Goal: Task Accomplishment & Management: Complete application form

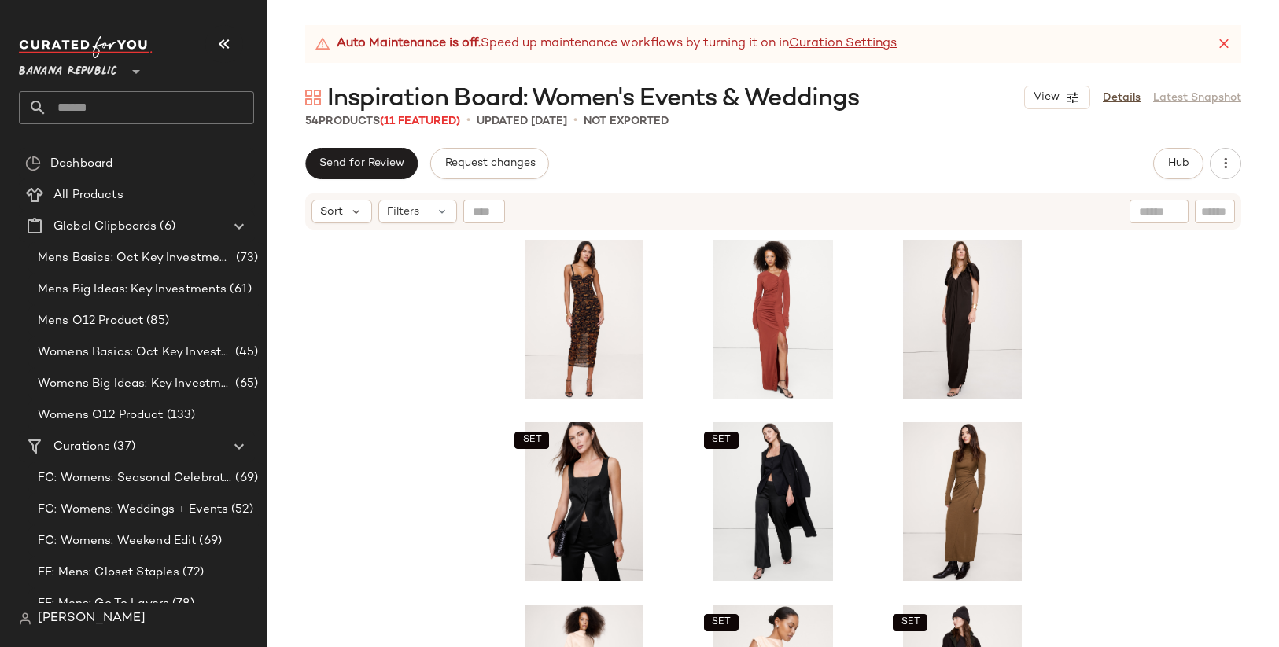
scroll to position [435, 0]
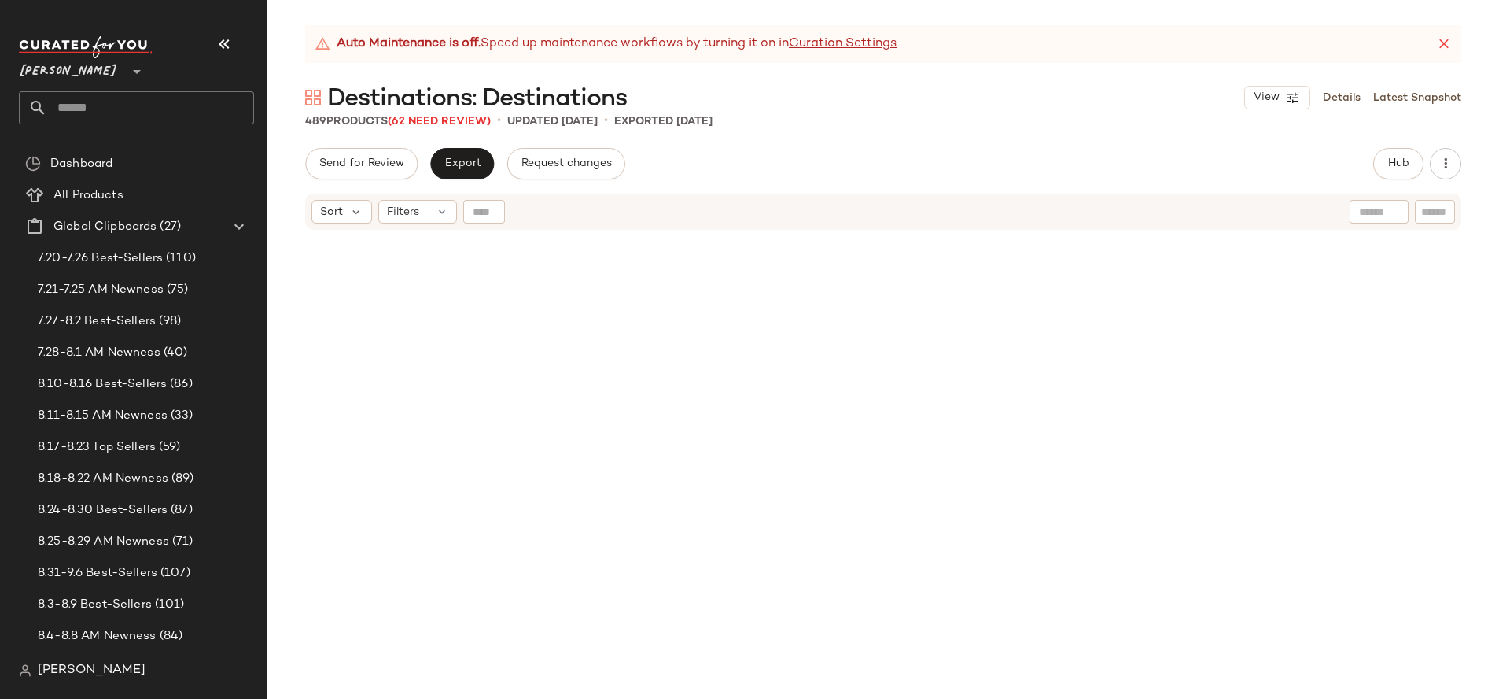
scroll to position [5225, 0]
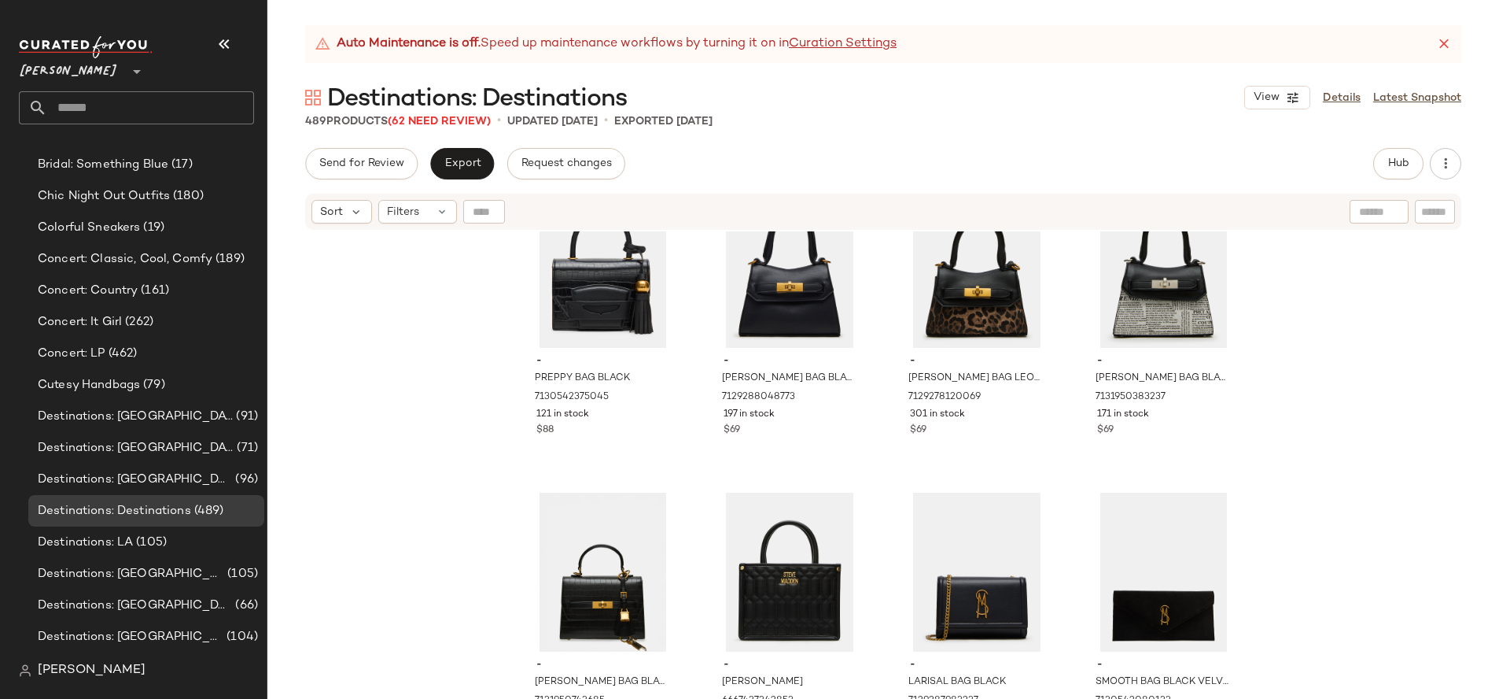
click at [87, 64] on span "Steve Madden" at bounding box center [68, 67] width 99 height 28
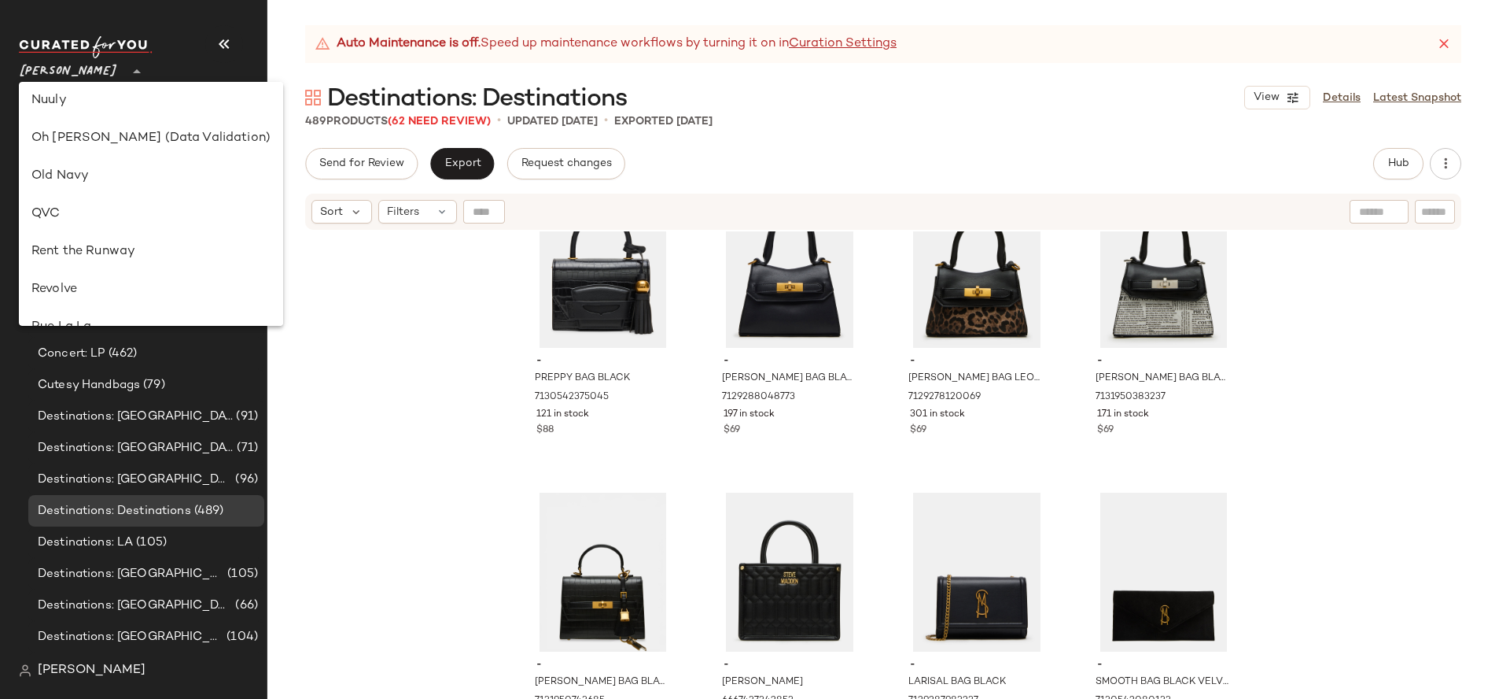
scroll to position [598, 0]
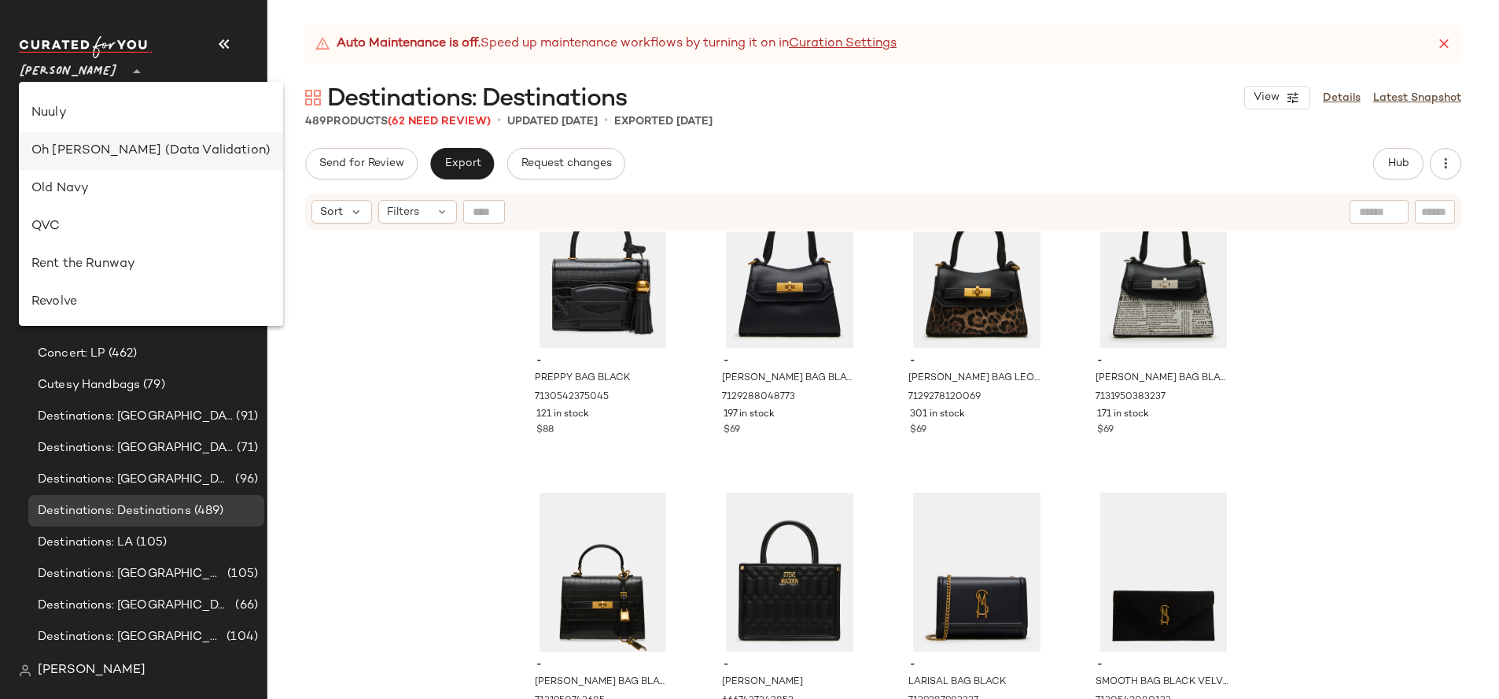
click at [100, 149] on div "Oh Polly (Data Validation)" at bounding box center [150, 151] width 239 height 19
type input "**"
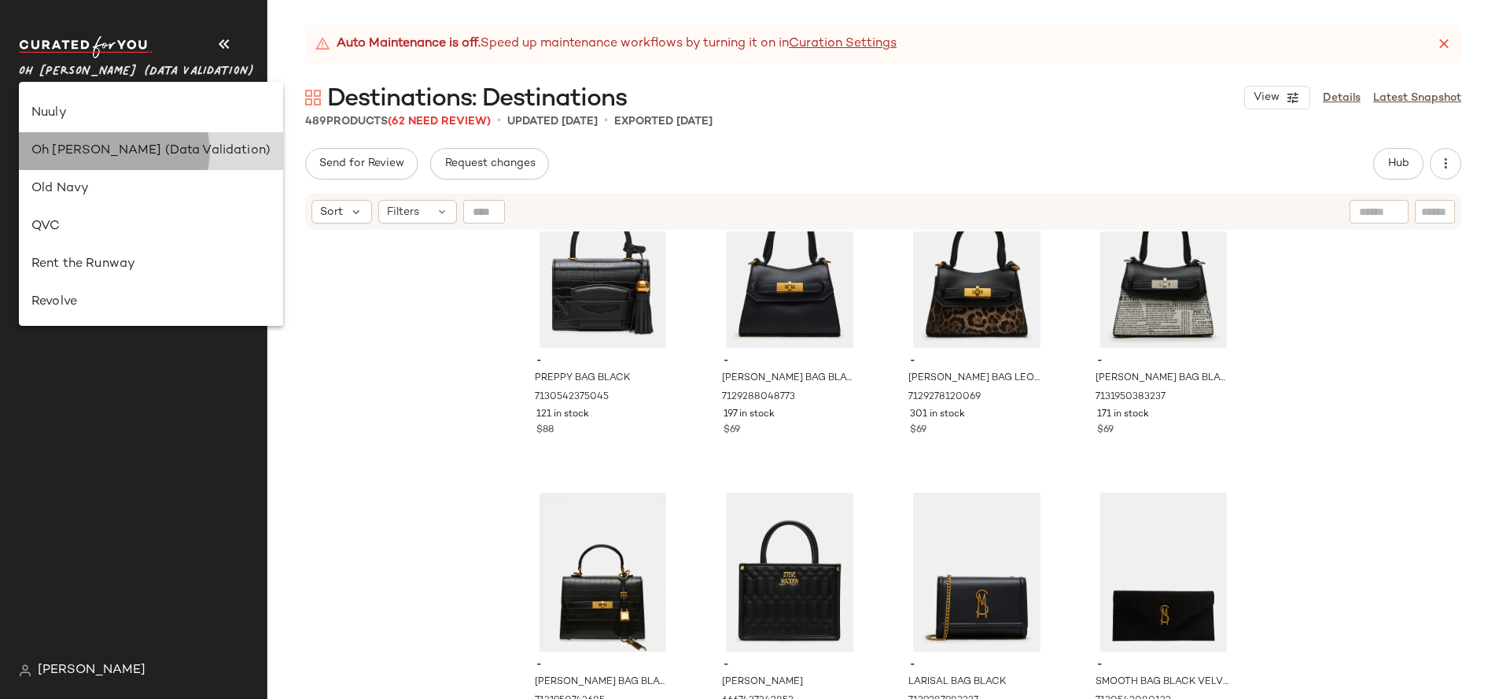
scroll to position [0, 0]
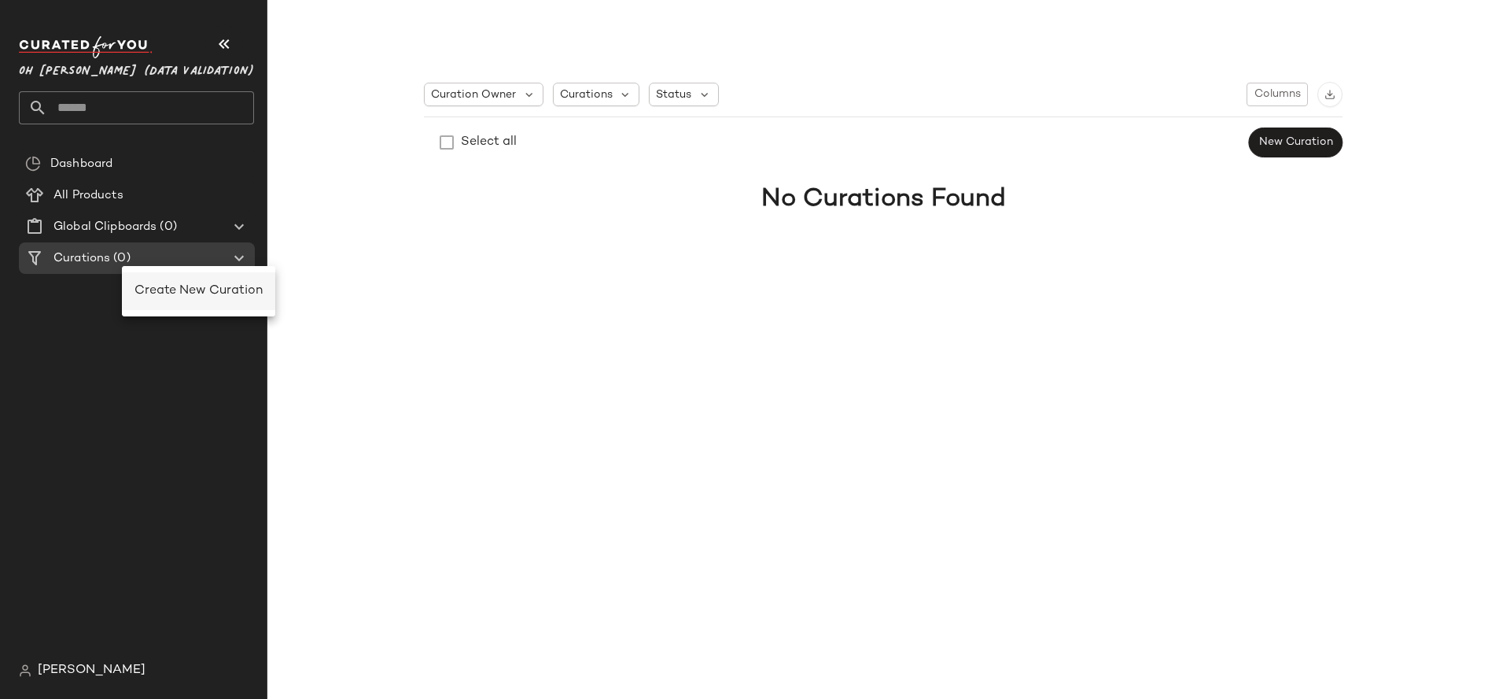
click at [171, 297] on div "Create New Curation" at bounding box center [199, 291] width 128 height 19
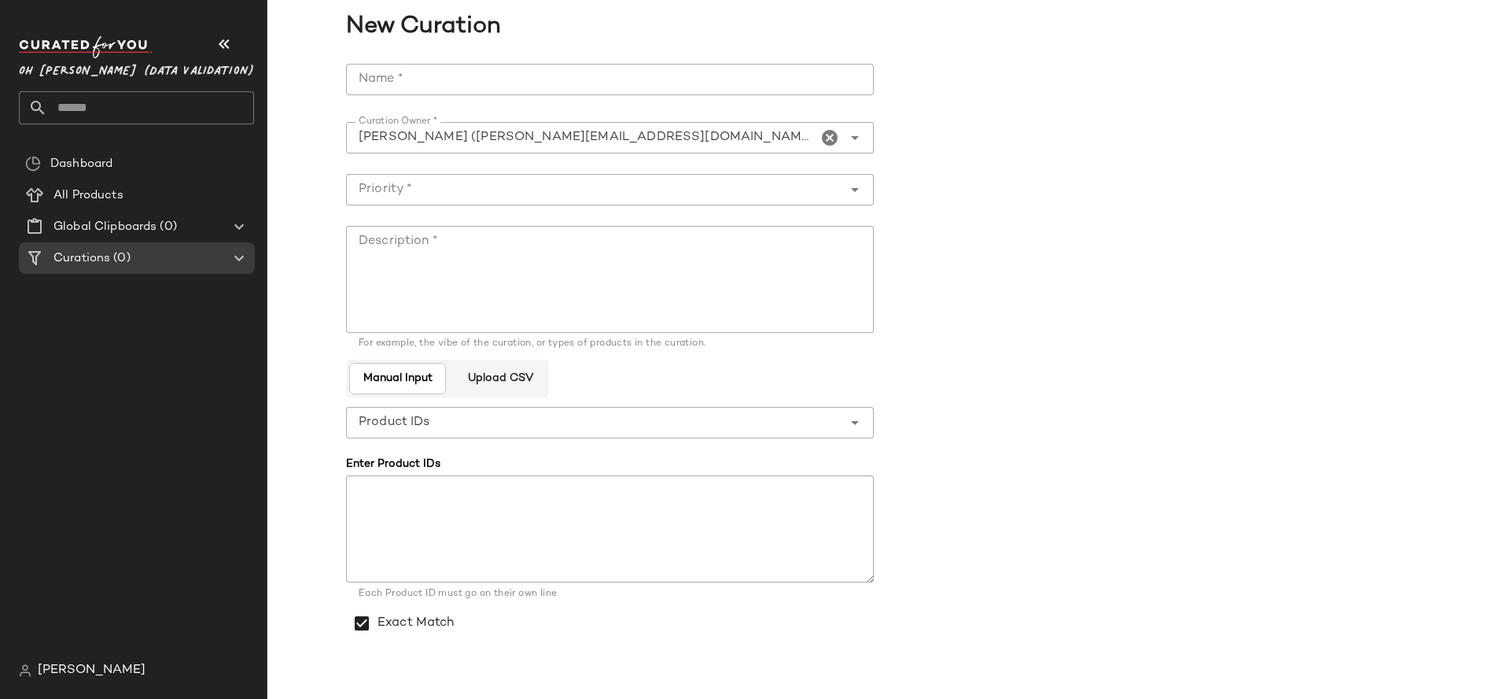
click at [525, 86] on input "Name *" at bounding box center [610, 79] width 528 height 31
type input "**********"
click at [527, 330] on textarea "Description *" at bounding box center [610, 279] width 528 height 107
click at [506, 192] on input "Priority *" at bounding box center [594, 189] width 496 height 19
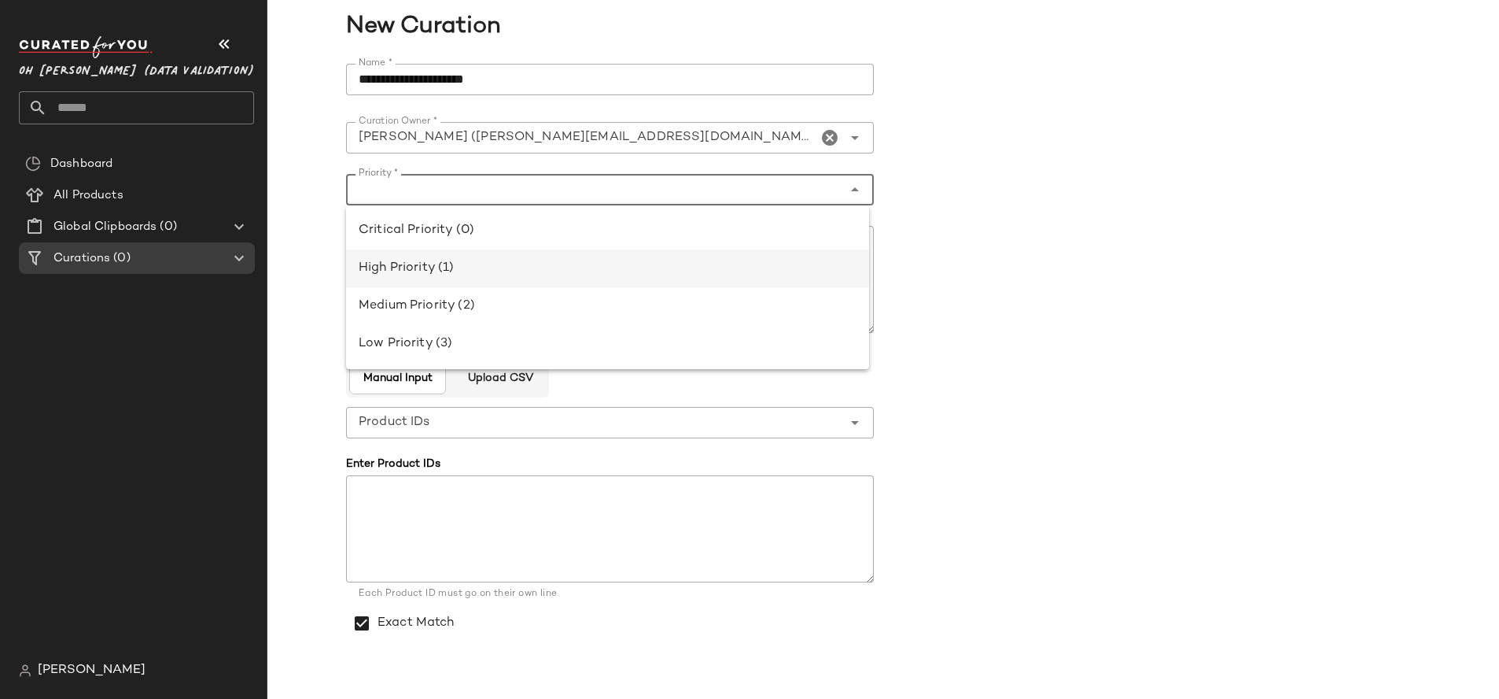
click at [522, 264] on div "High Priority (1)" at bounding box center [608, 268] width 498 height 19
type input "**********"
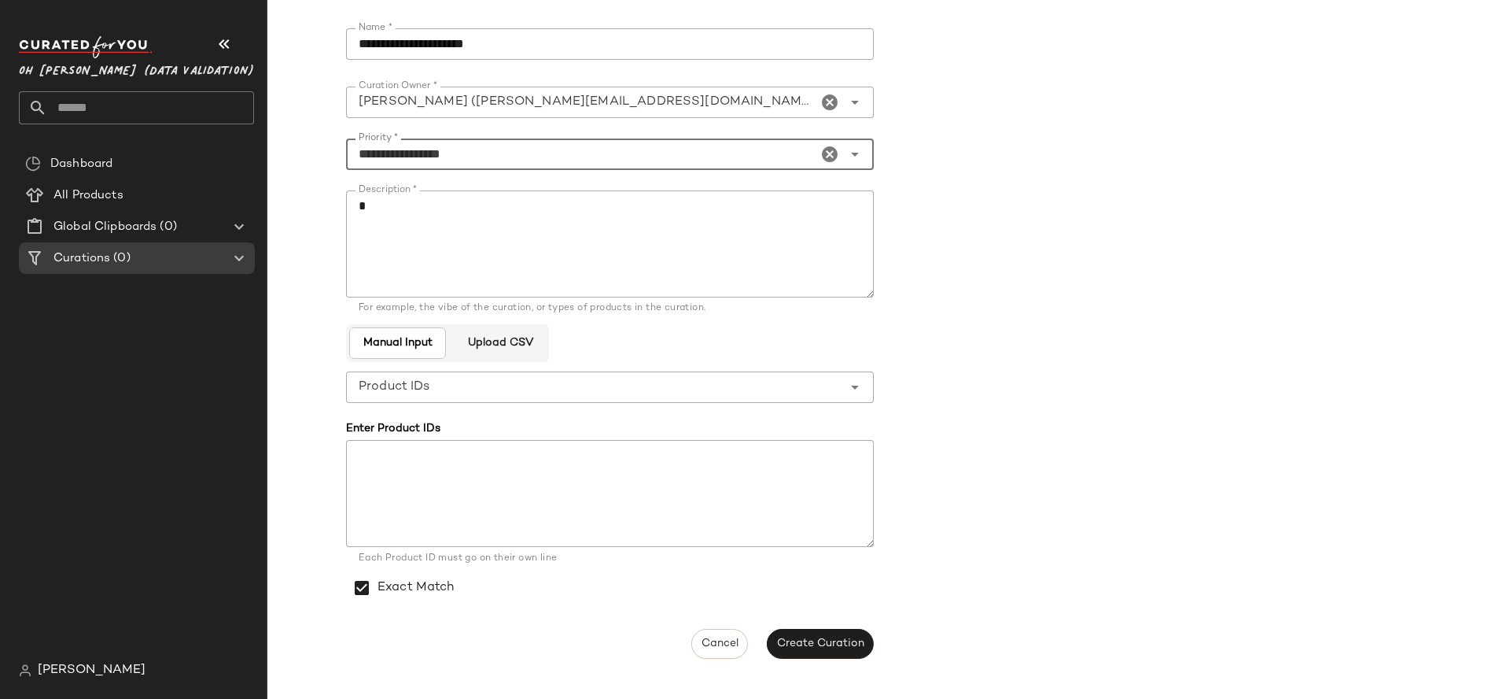
scroll to position [42, 0]
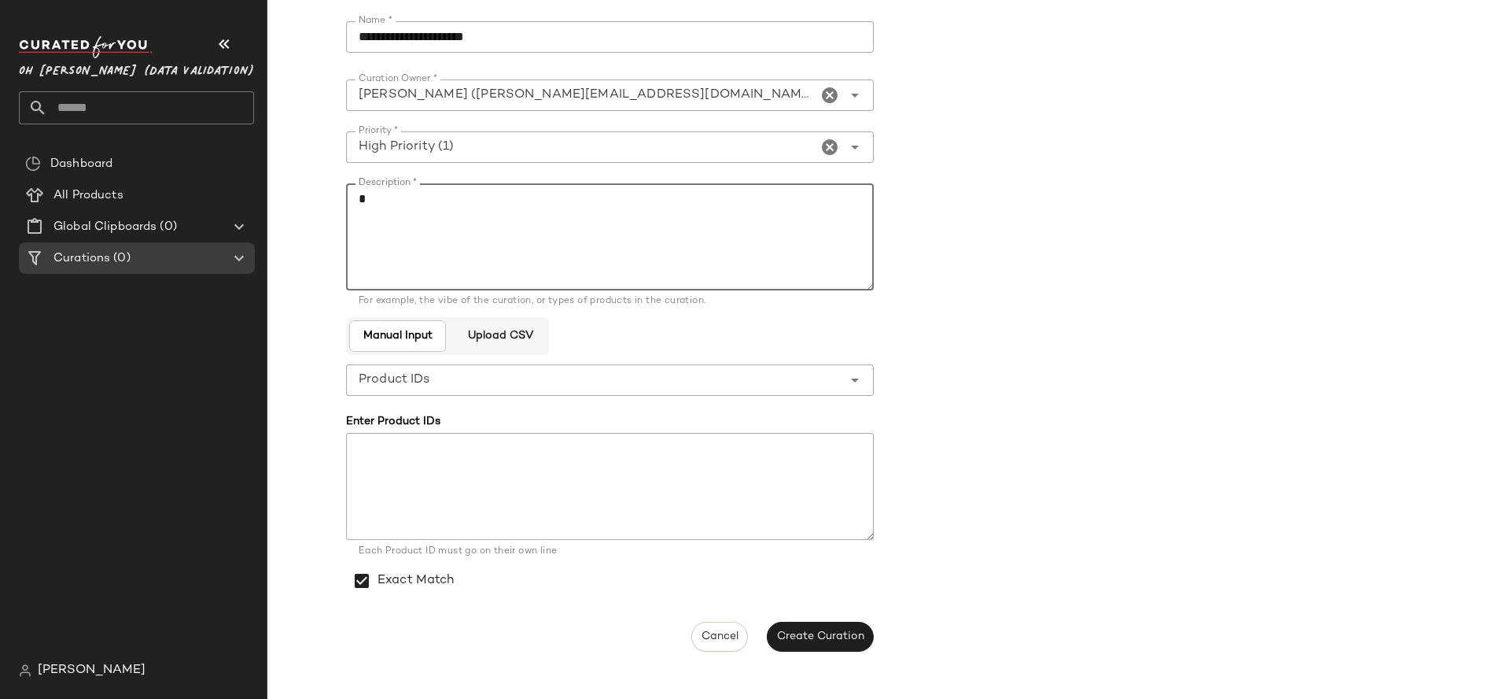
click at [658, 238] on textarea "Description *" at bounding box center [610, 236] width 528 height 107
click at [823, 632] on span "Create Curation" at bounding box center [820, 636] width 88 height 13
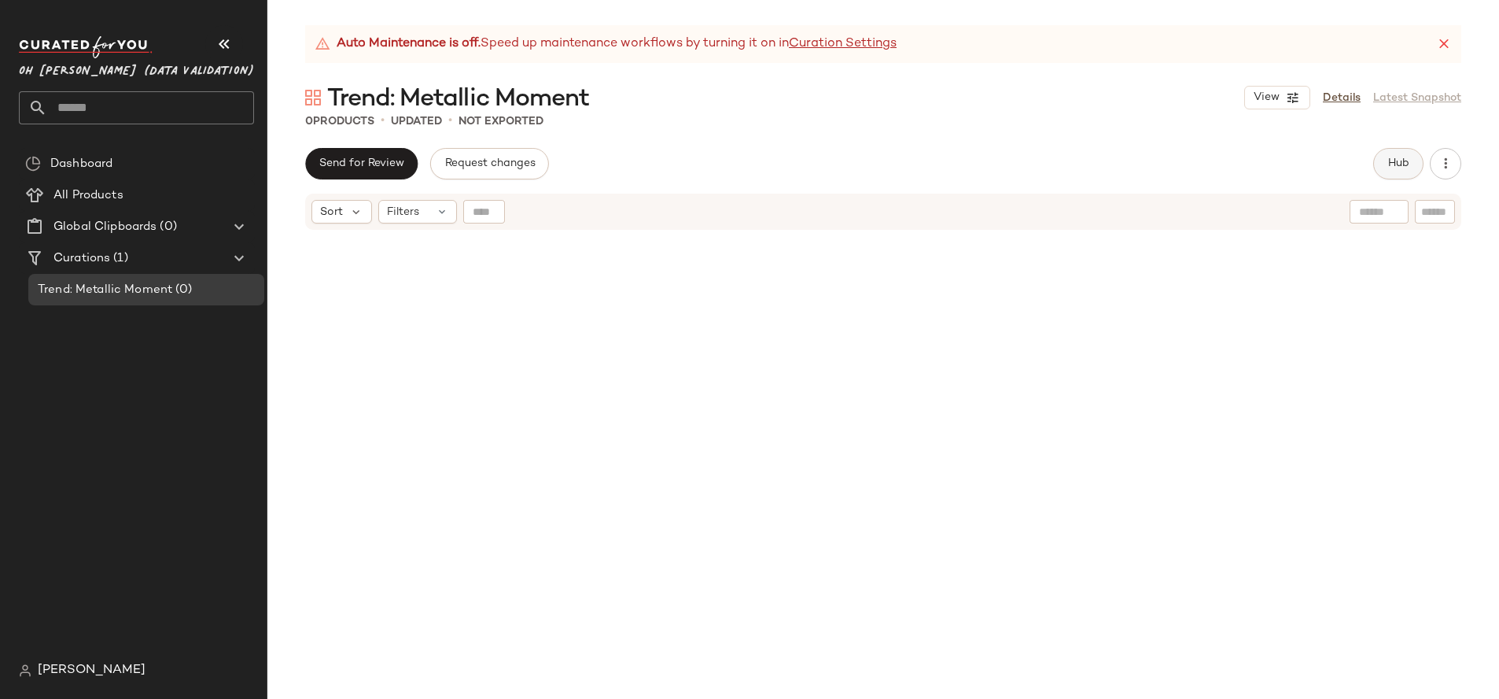
click at [1401, 162] on span "Hub" at bounding box center [1399, 163] width 22 height 13
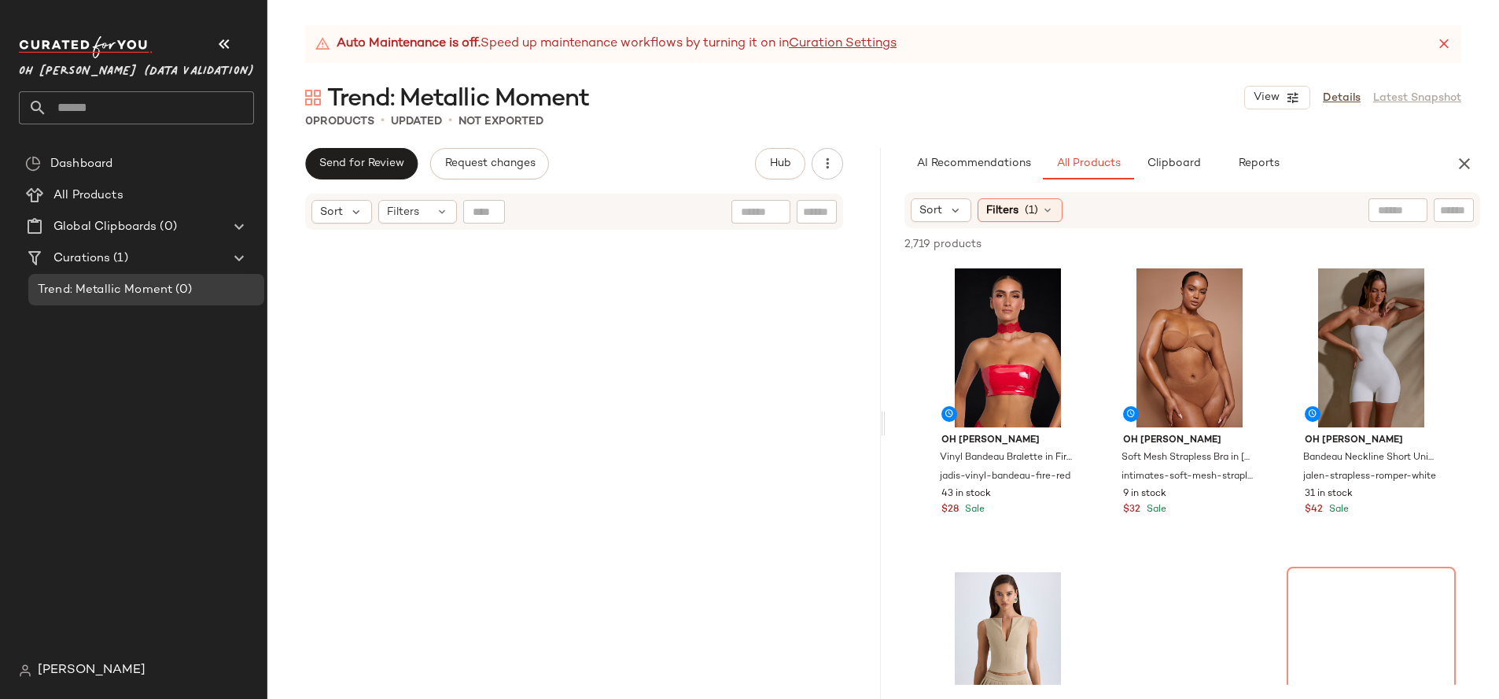
click at [754, 412] on div at bounding box center [574, 485] width 538 height 503
click at [230, 39] on icon "button" at bounding box center [224, 44] width 19 height 19
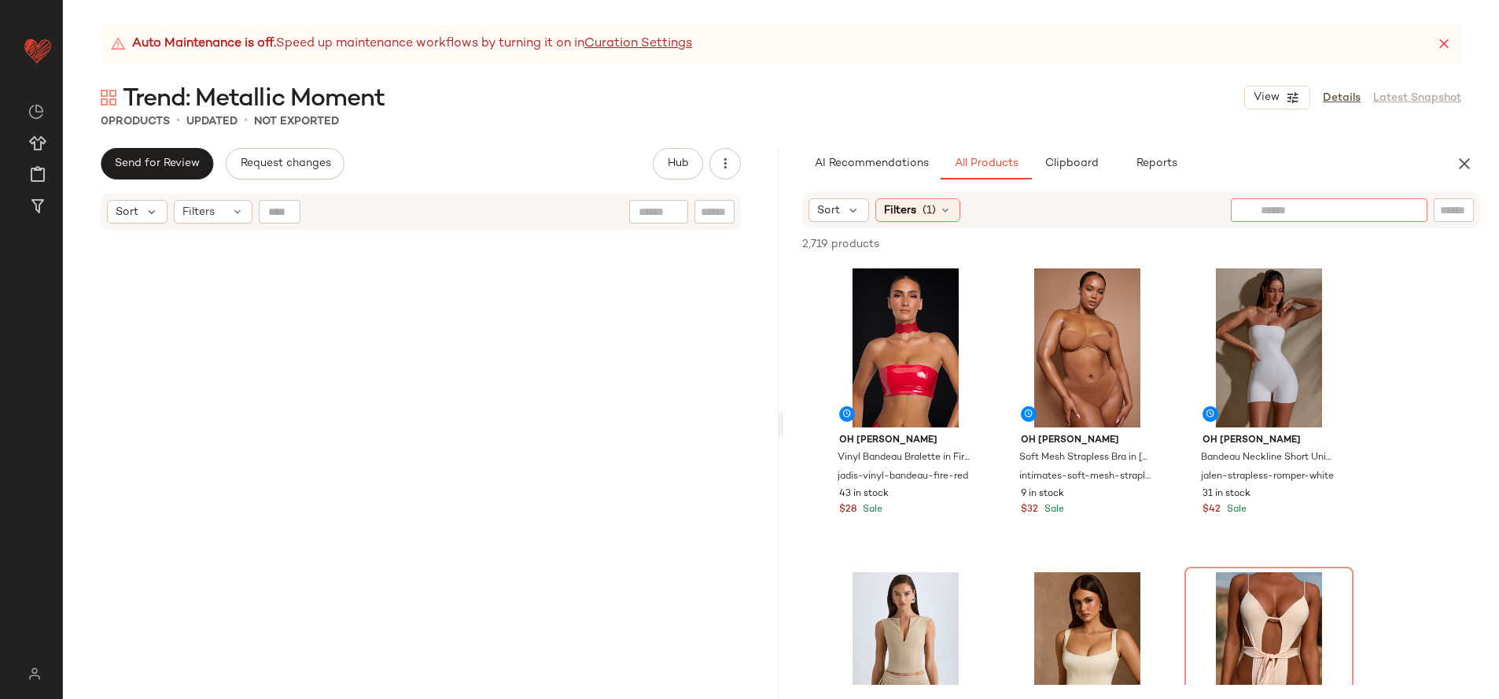
click at [1413, 216] on div at bounding box center [1329, 210] width 197 height 24
type input "********"
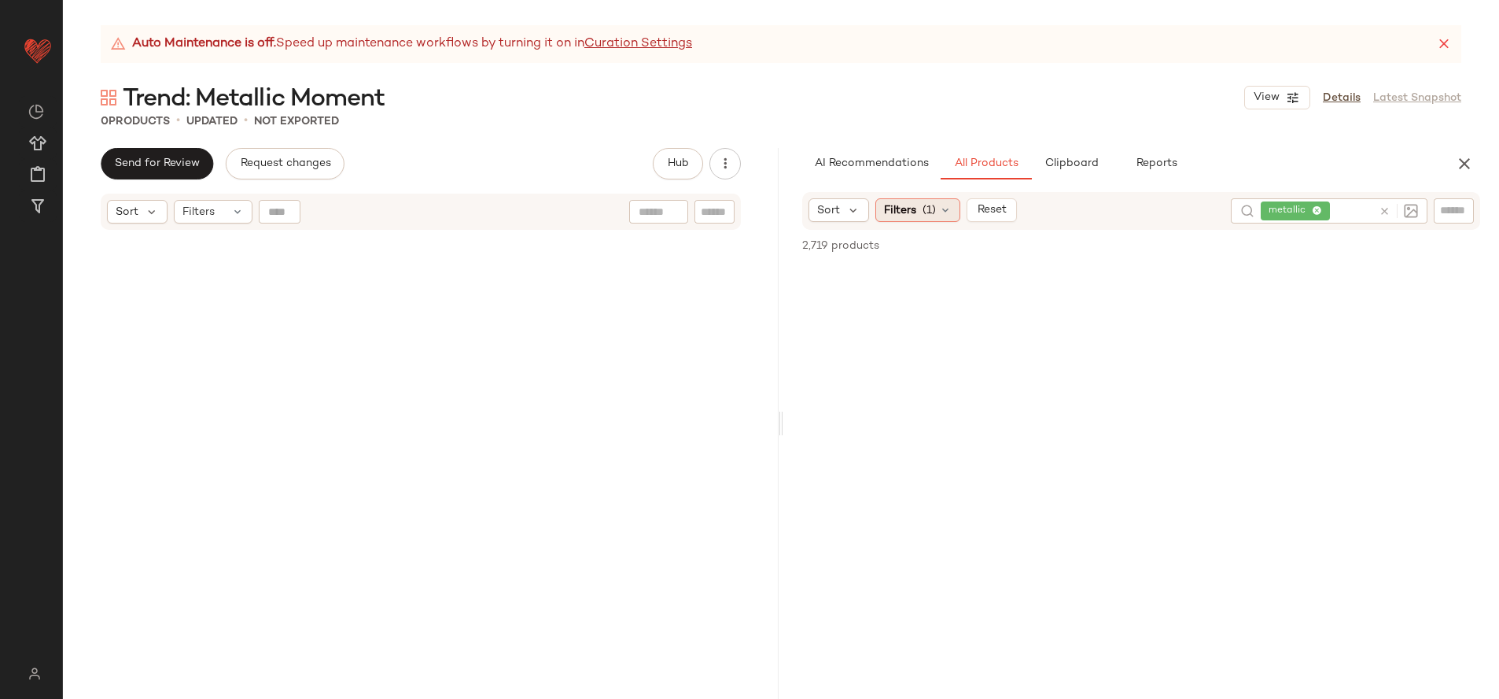
click at [916, 206] on div "Filters (1)" at bounding box center [917, 210] width 85 height 24
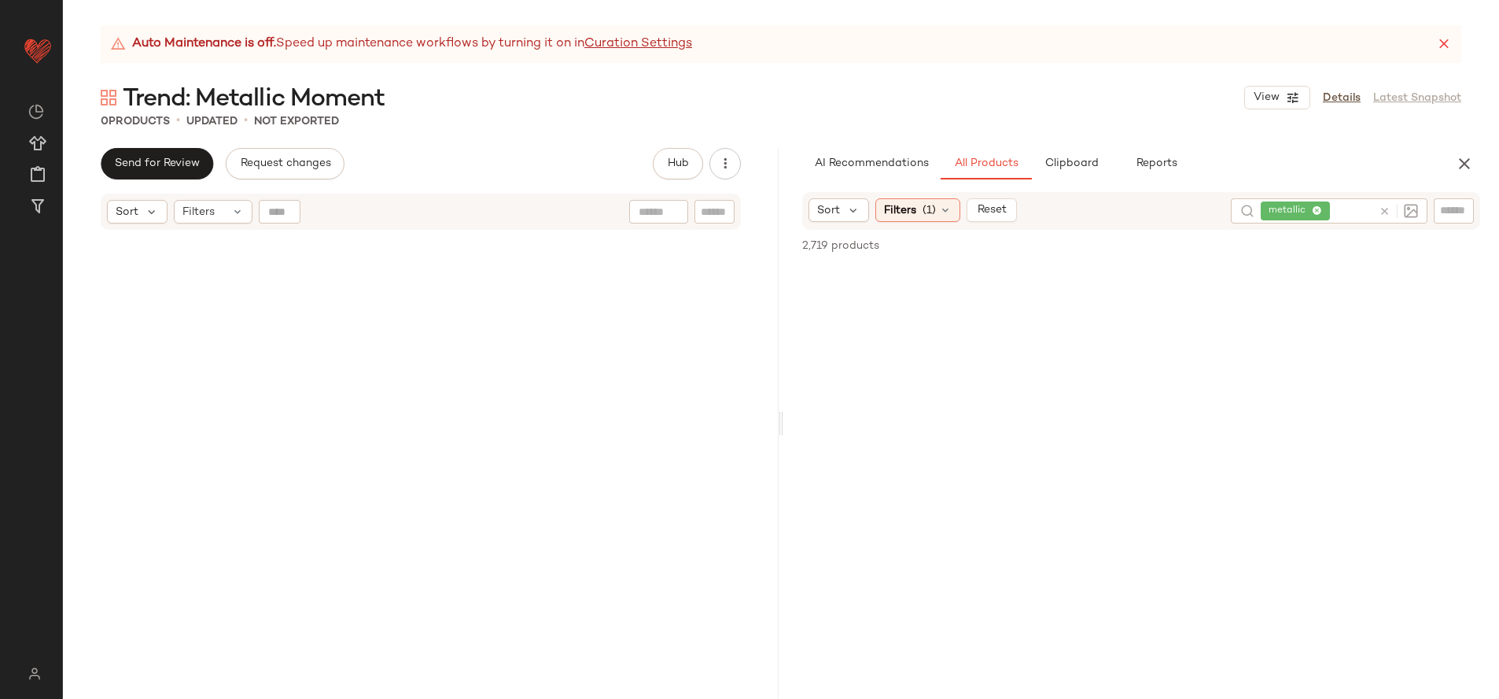
click at [1384, 210] on icon at bounding box center [1385, 211] width 12 height 12
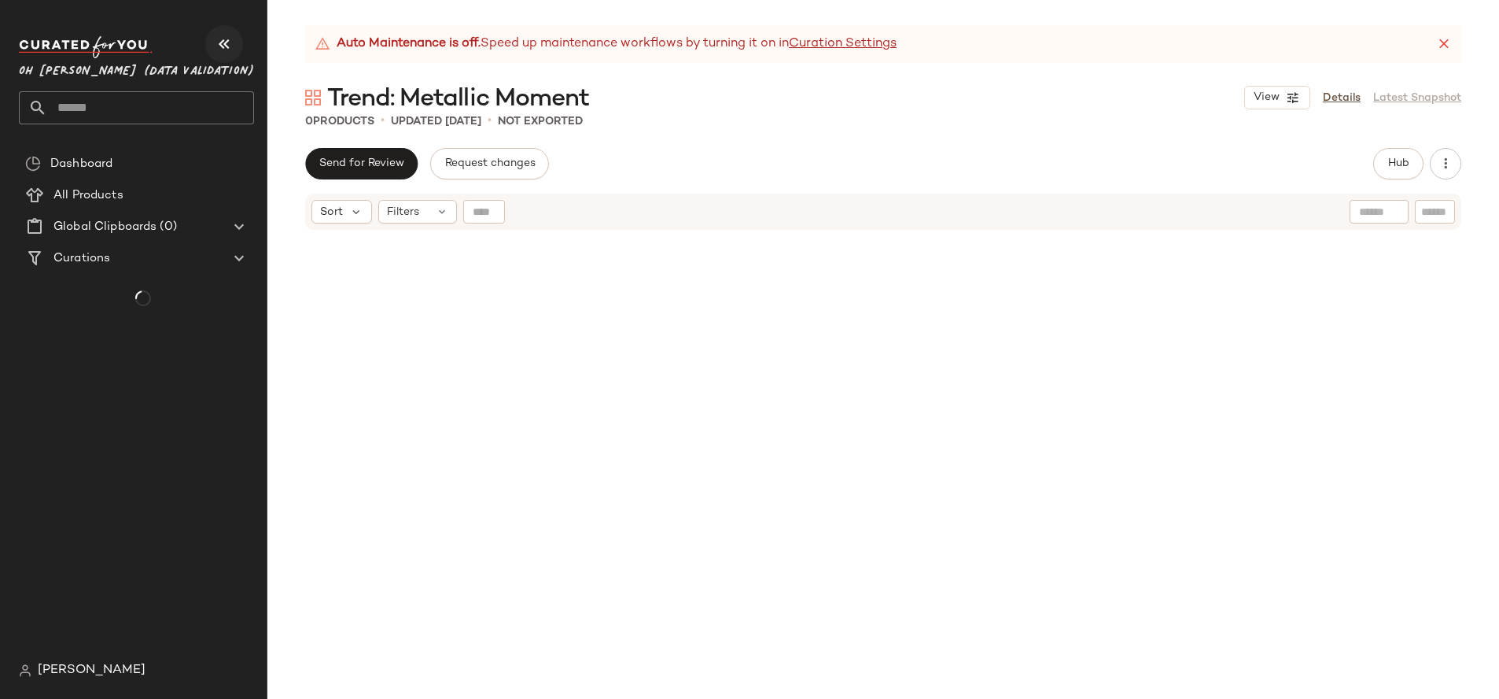
click at [235, 52] on button "button" at bounding box center [224, 44] width 38 height 38
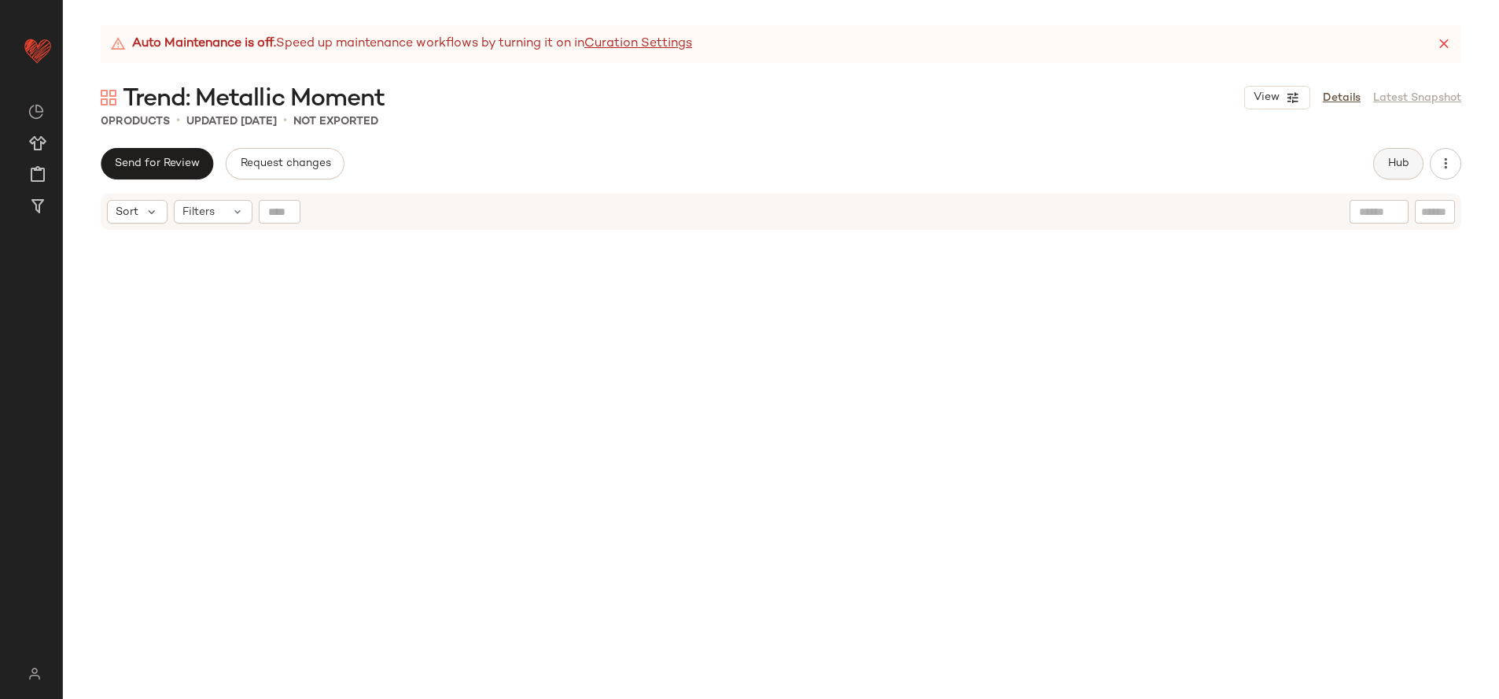
click at [1392, 160] on span "Hub" at bounding box center [1399, 163] width 22 height 13
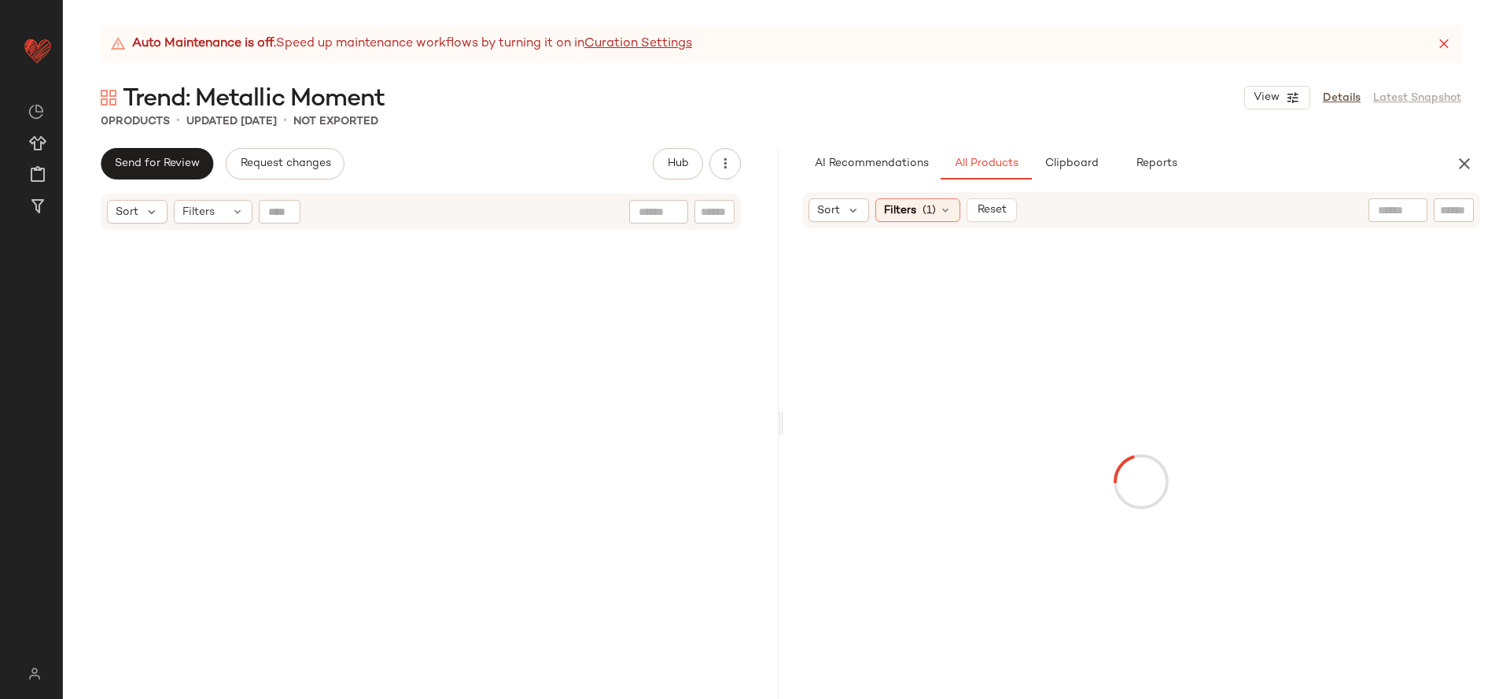
click at [1398, 212] on div at bounding box center [1398, 210] width 59 height 24
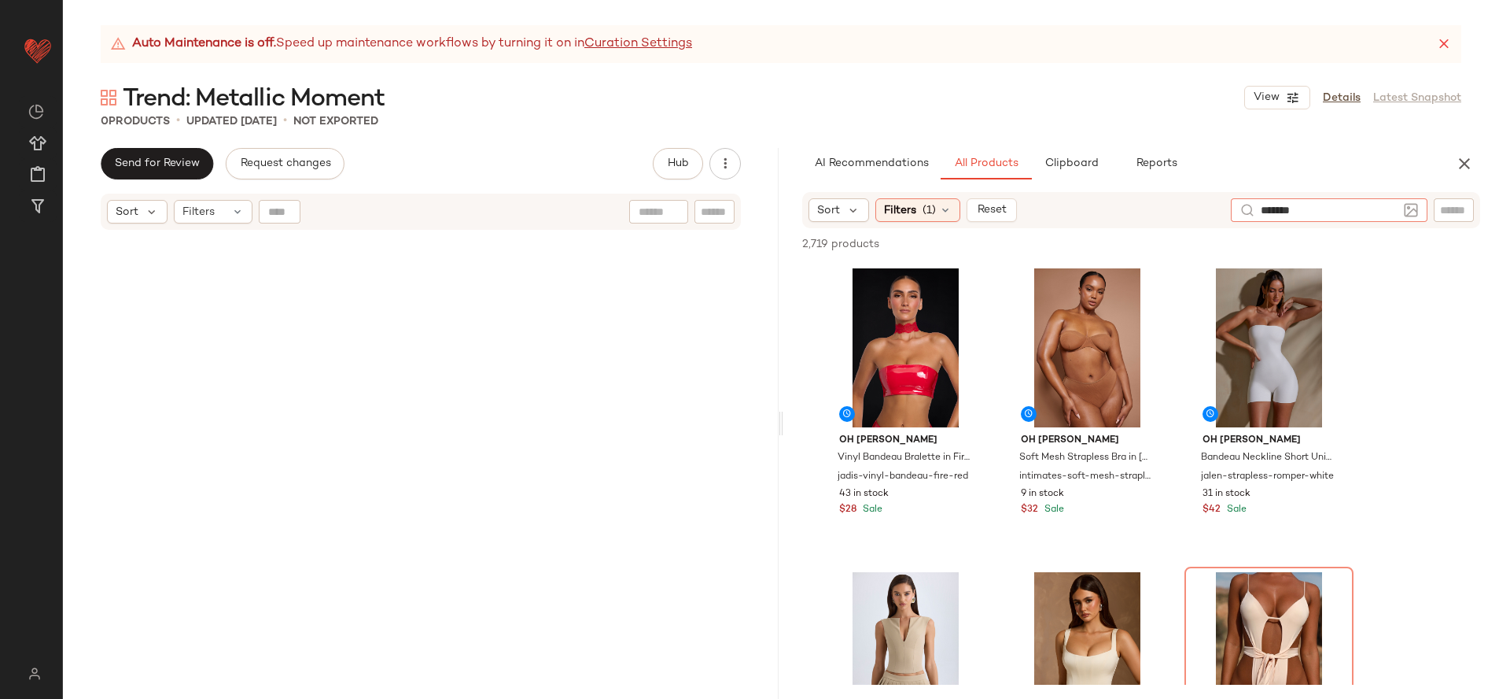
type input "********"
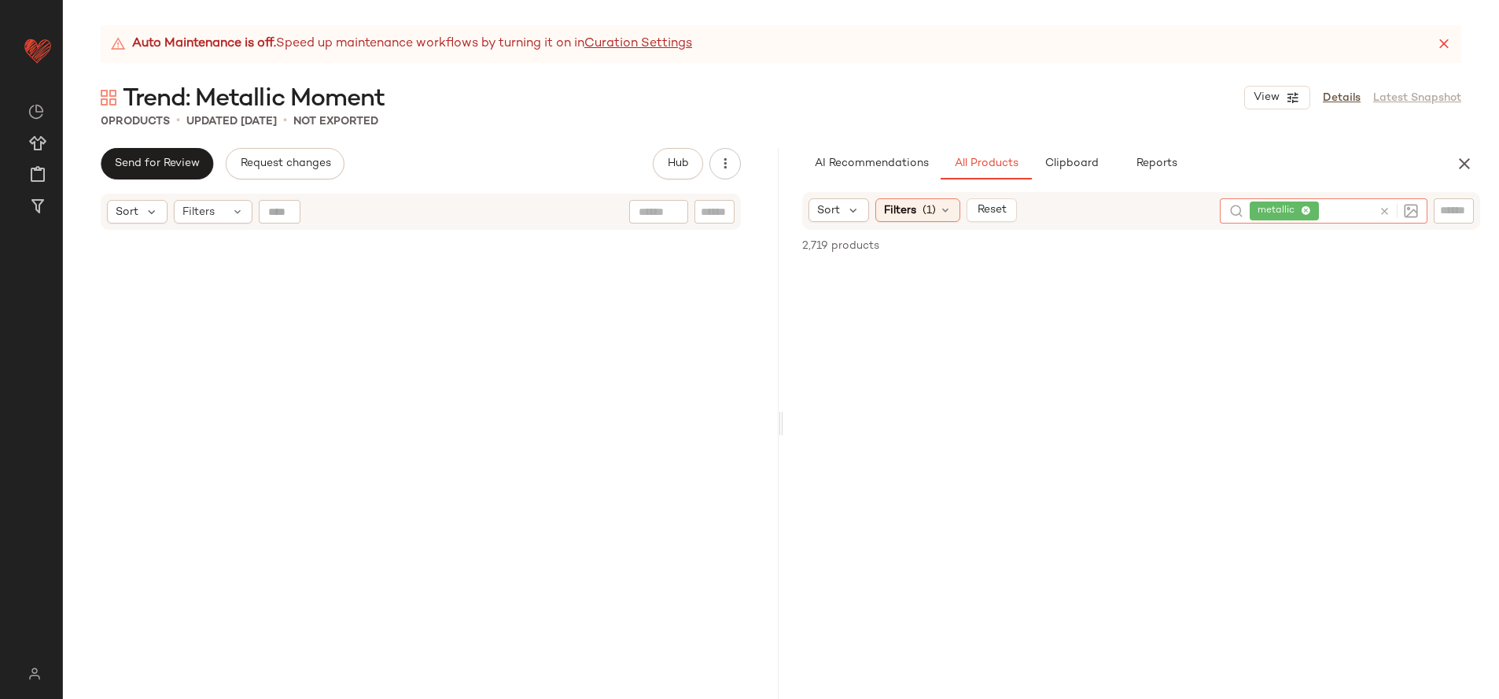
click at [1385, 209] on icon at bounding box center [1385, 211] width 12 height 12
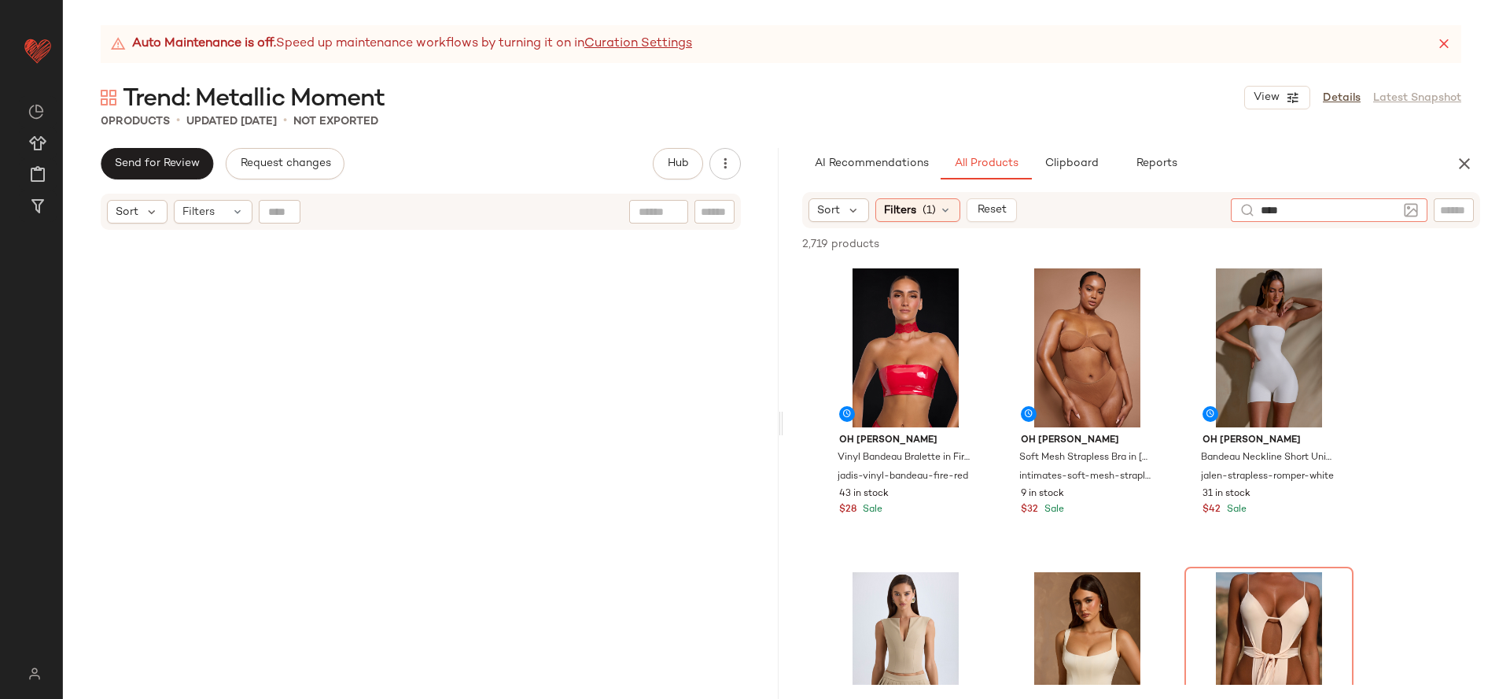
type input "*****"
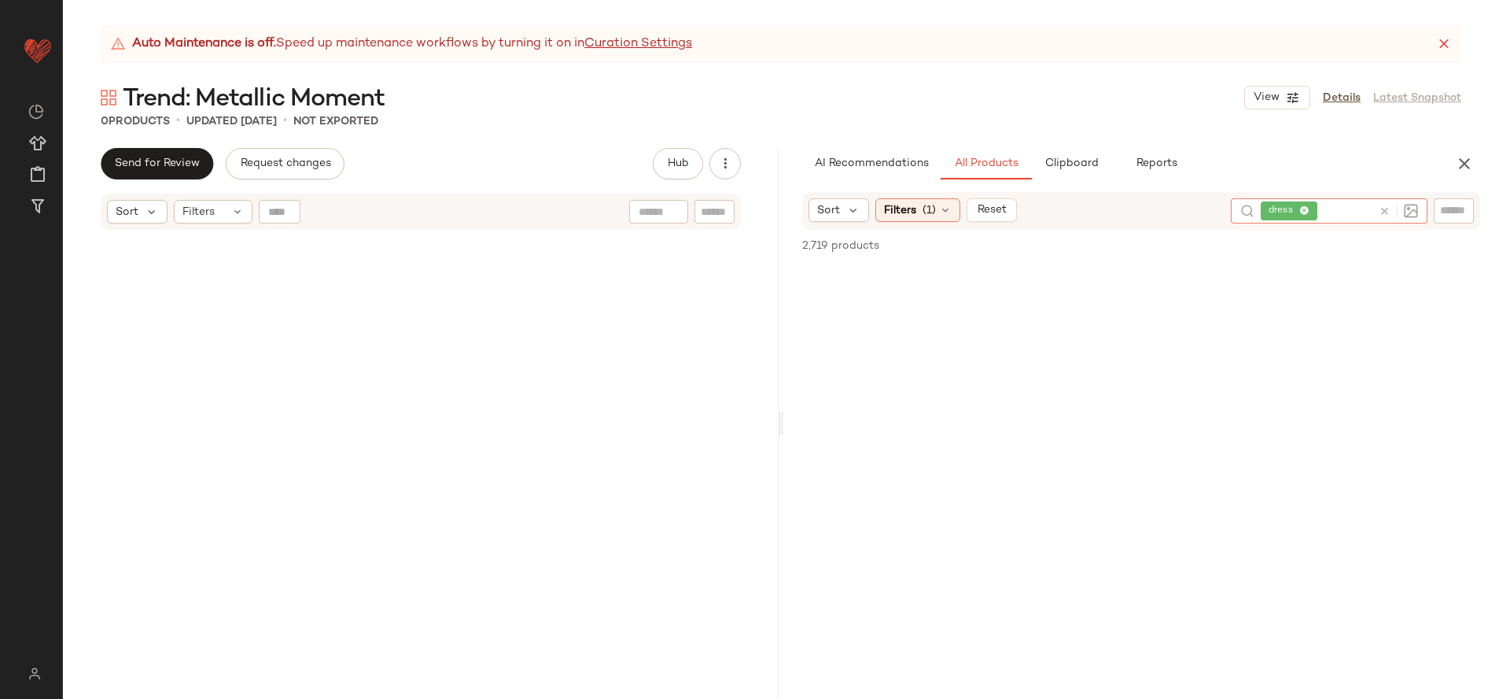
click at [1384, 213] on icon at bounding box center [1385, 211] width 12 height 12
click at [895, 205] on span "Filters" at bounding box center [900, 210] width 32 height 17
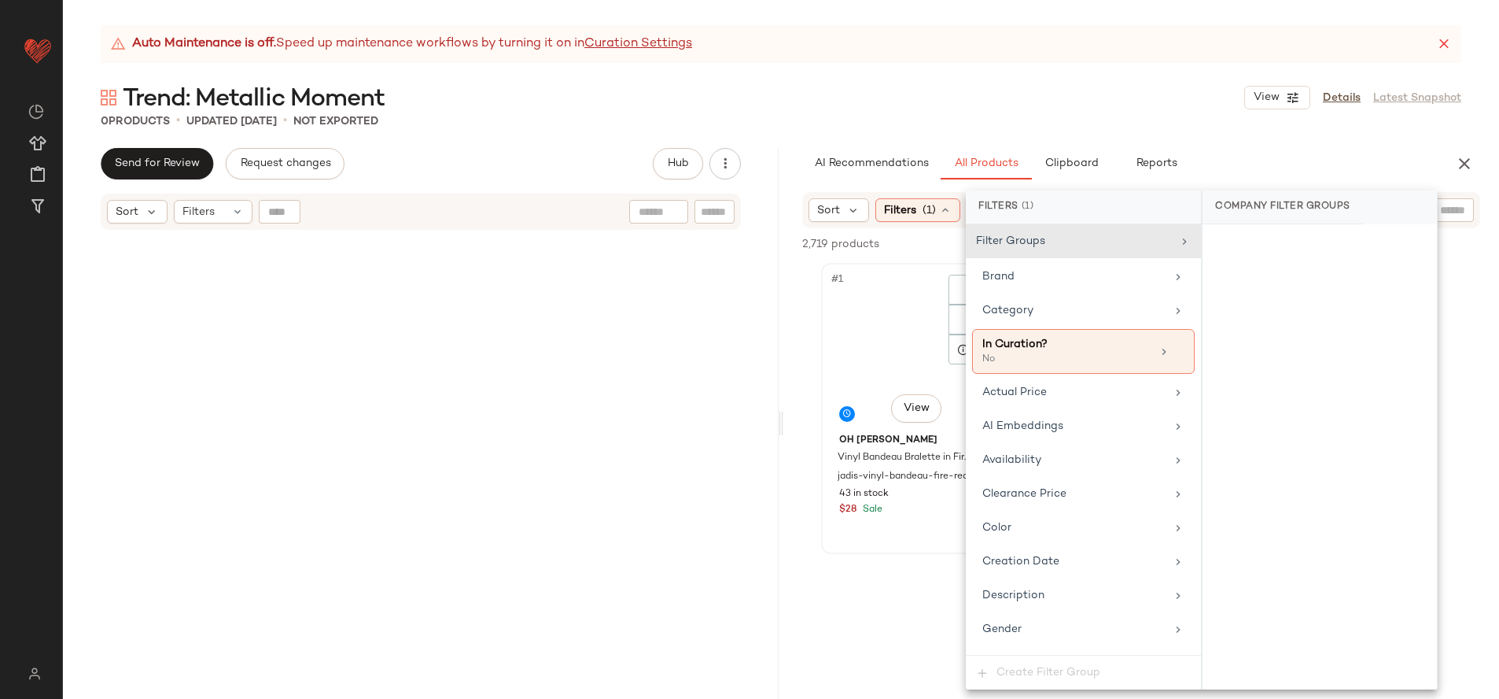
click at [828, 371] on div "#1 View" at bounding box center [906, 347] width 158 height 159
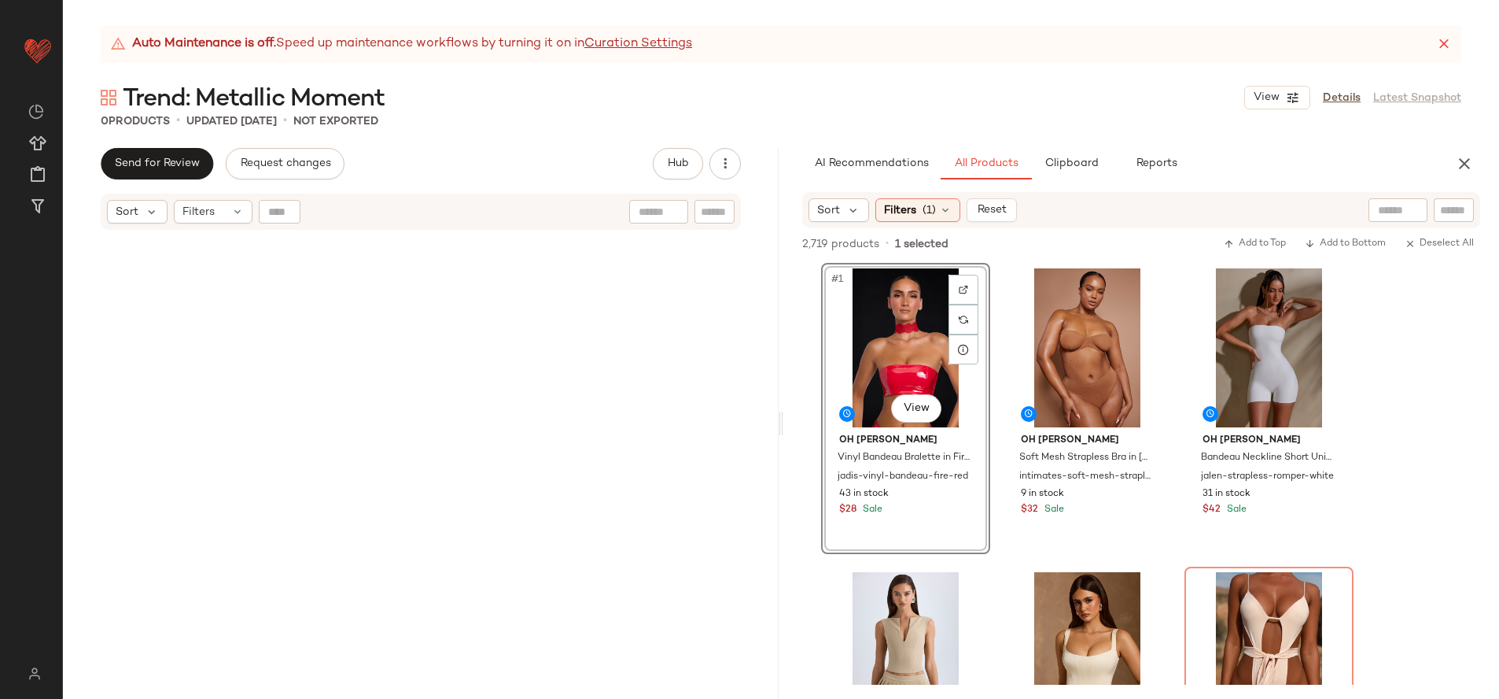
click at [919, 252] on div "2,719 products • 1 selected Add to Top Add to Bottom Deselect All" at bounding box center [1141, 245] width 716 height 35
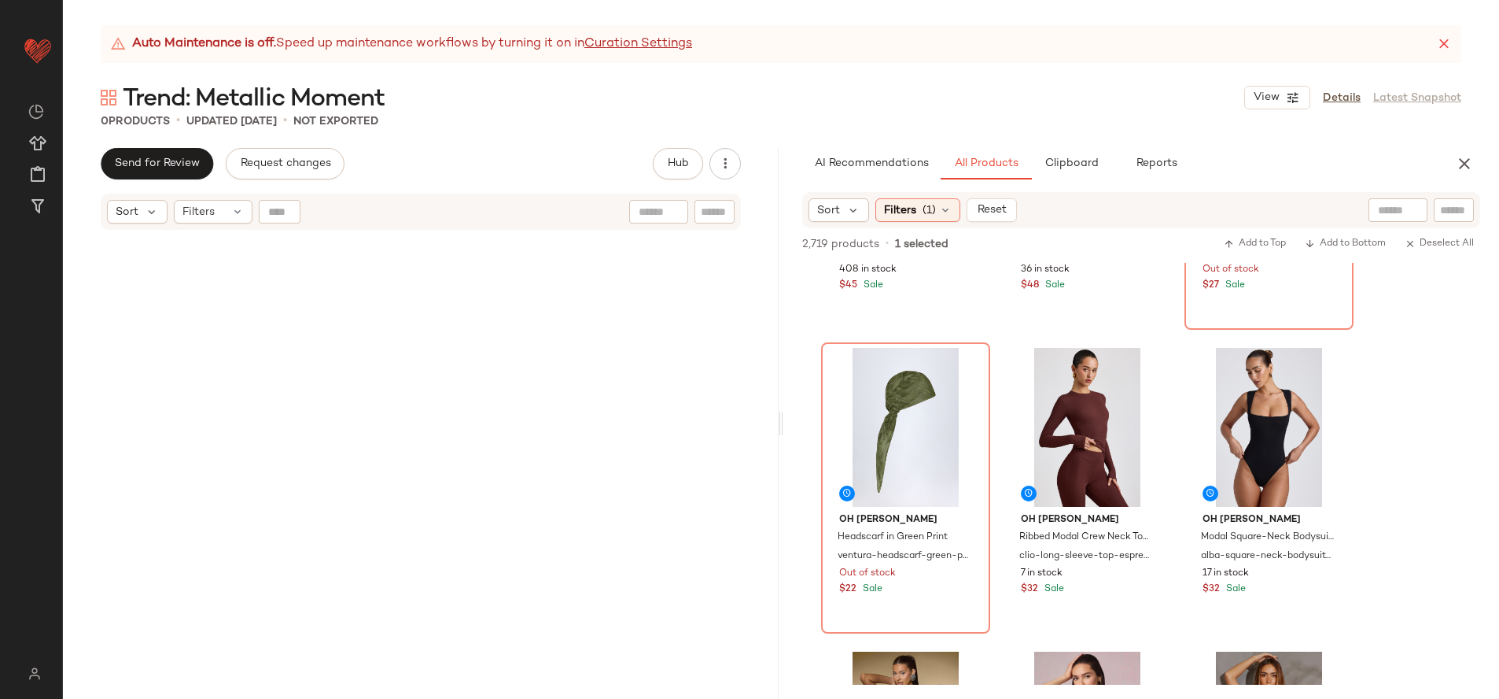
scroll to position [2887, 0]
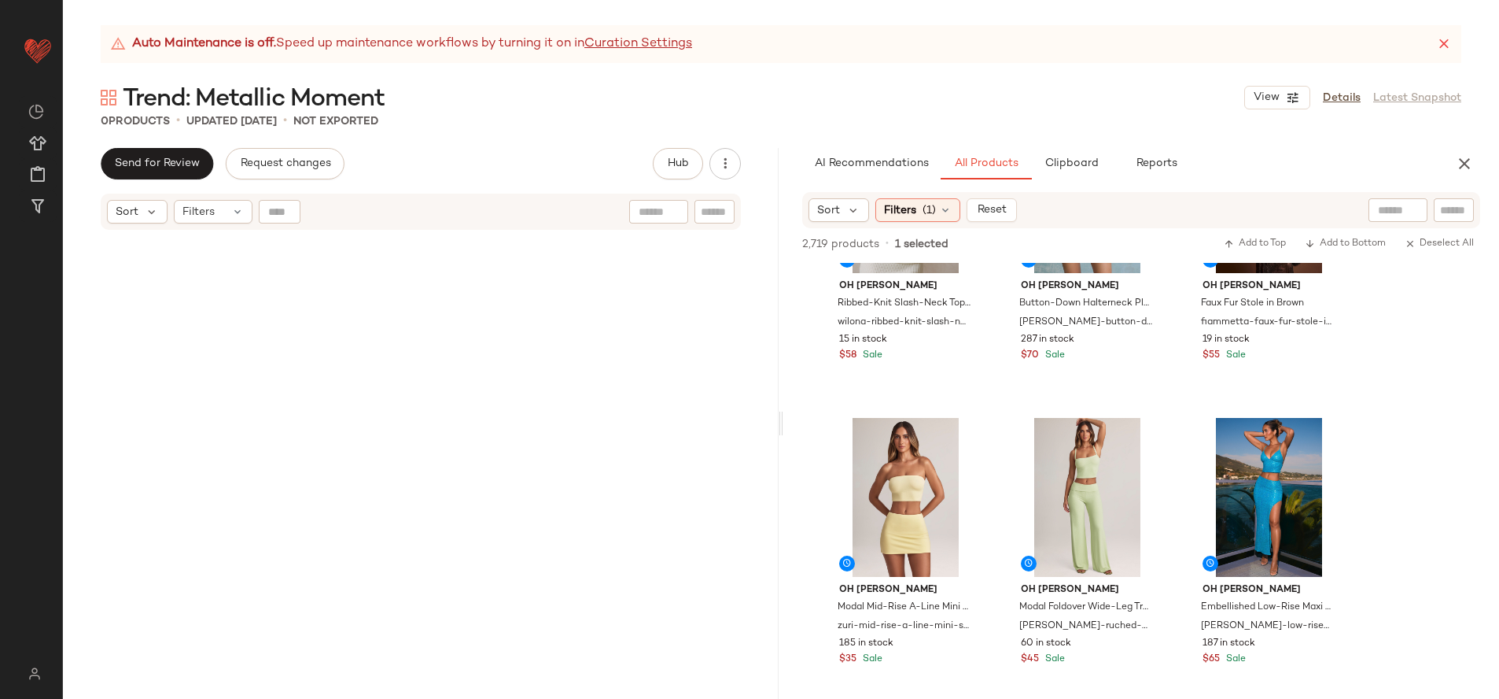
click at [1447, 209] on input "text" at bounding box center [1454, 210] width 28 height 17
type input "********"
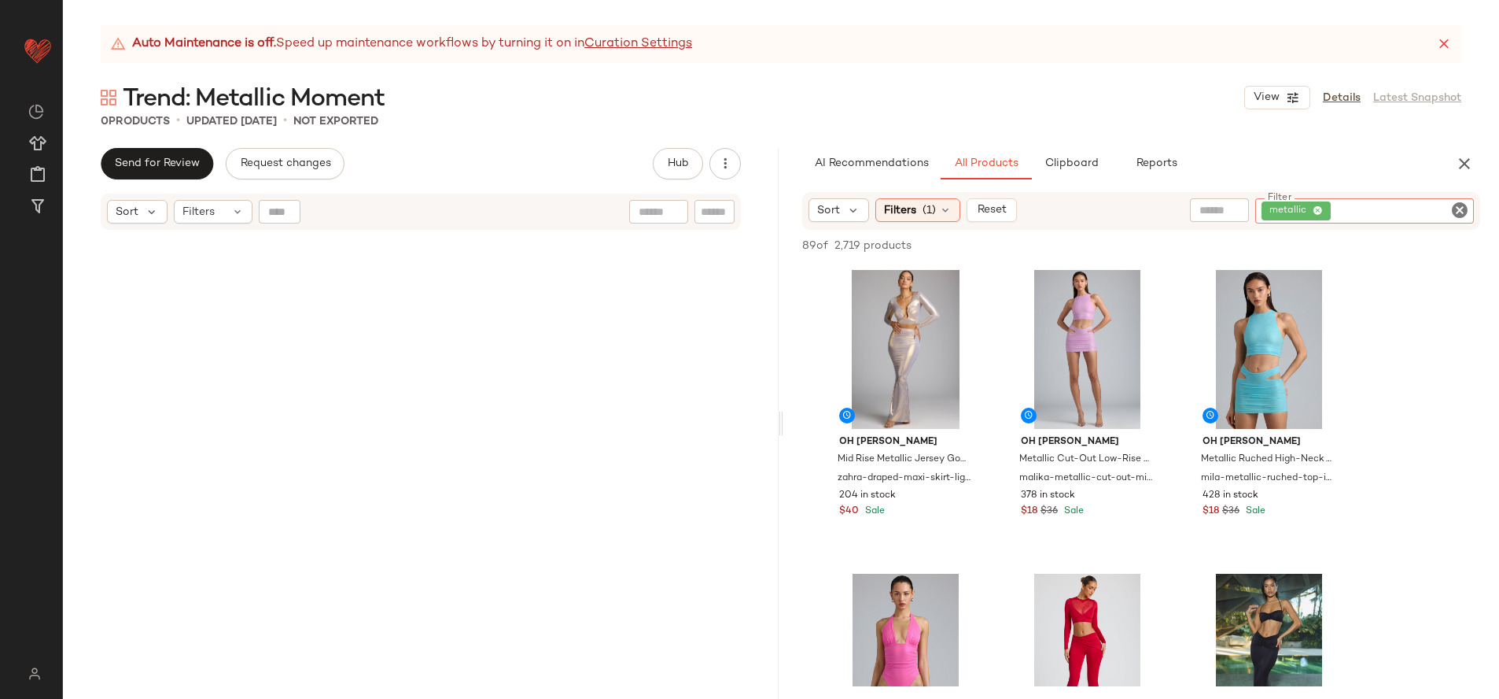
click at [1220, 208] on input "text" at bounding box center [1220, 210] width 40 height 17
click at [1263, 254] on div at bounding box center [1370, 245] width 220 height 19
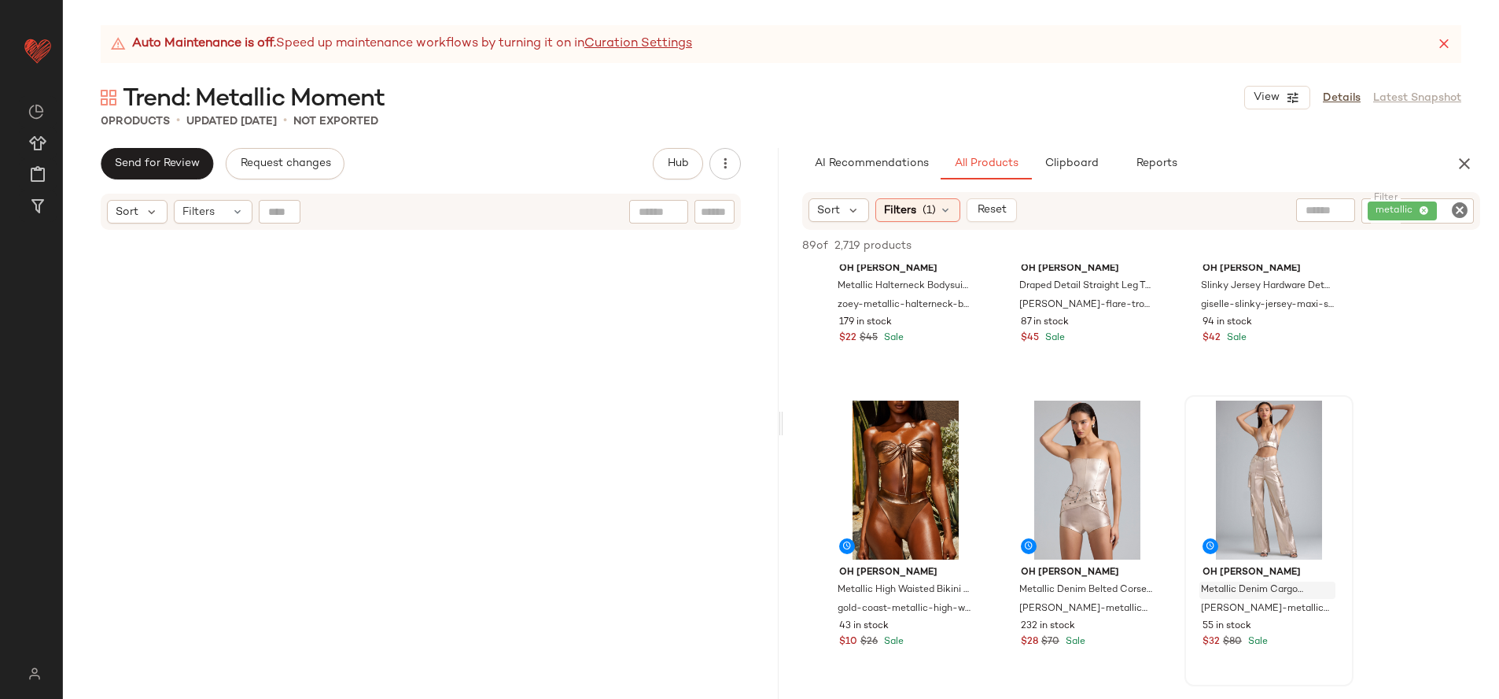
scroll to position [480, 0]
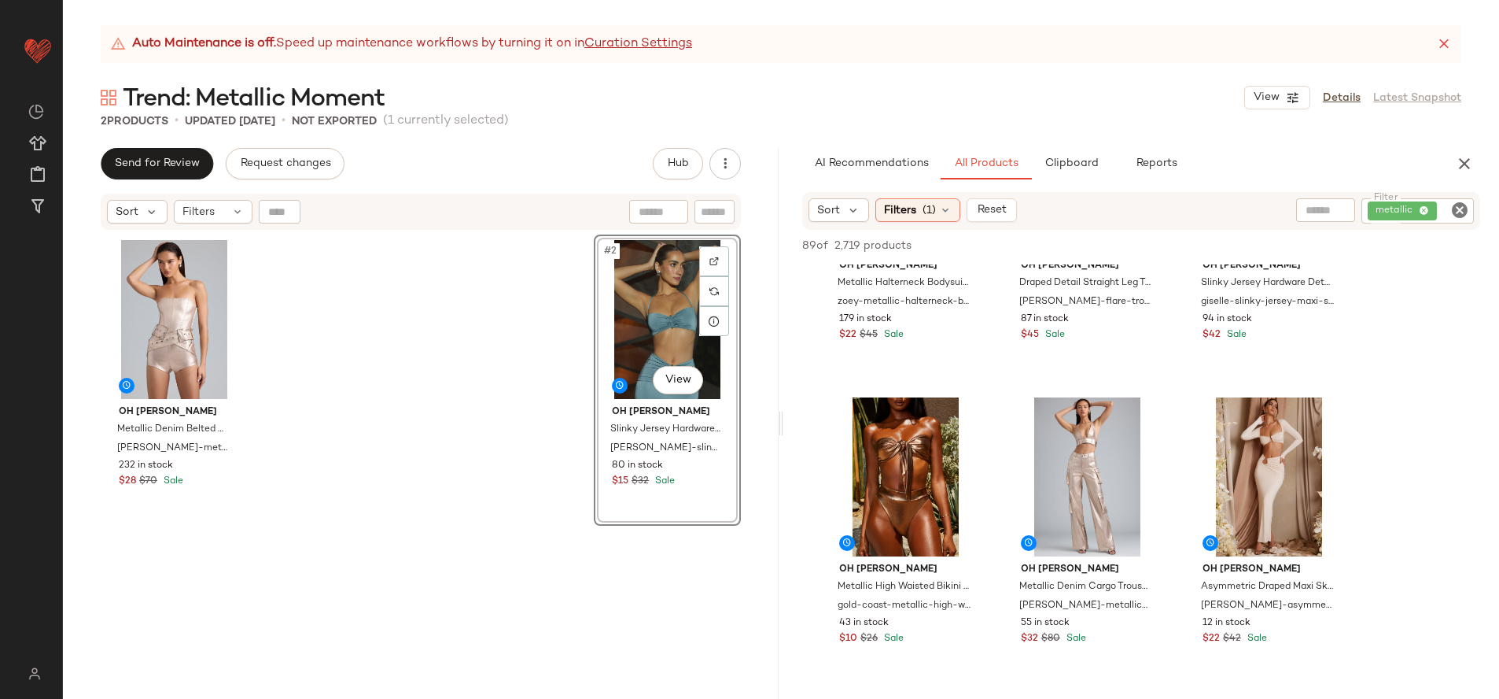
click at [649, 318] on div "#2 View" at bounding box center [667, 319] width 136 height 159
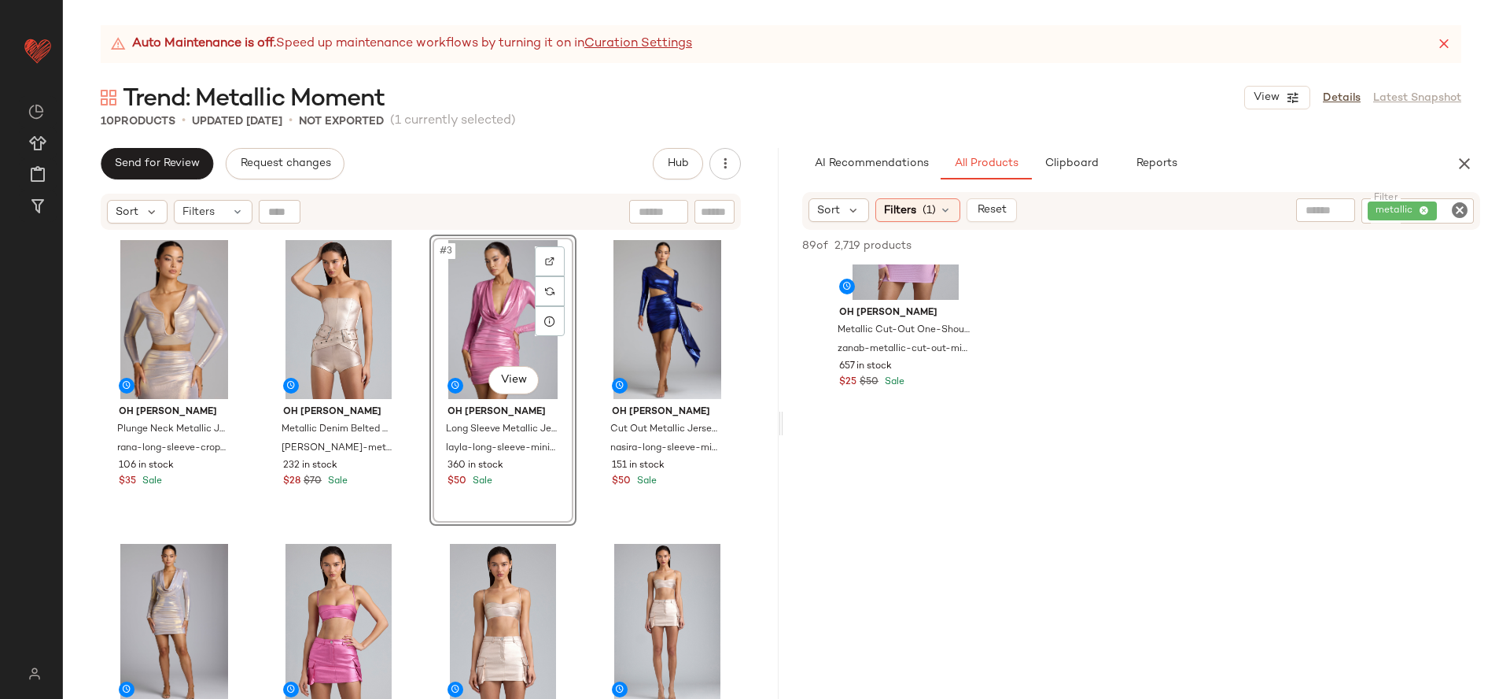
scroll to position [8037, 0]
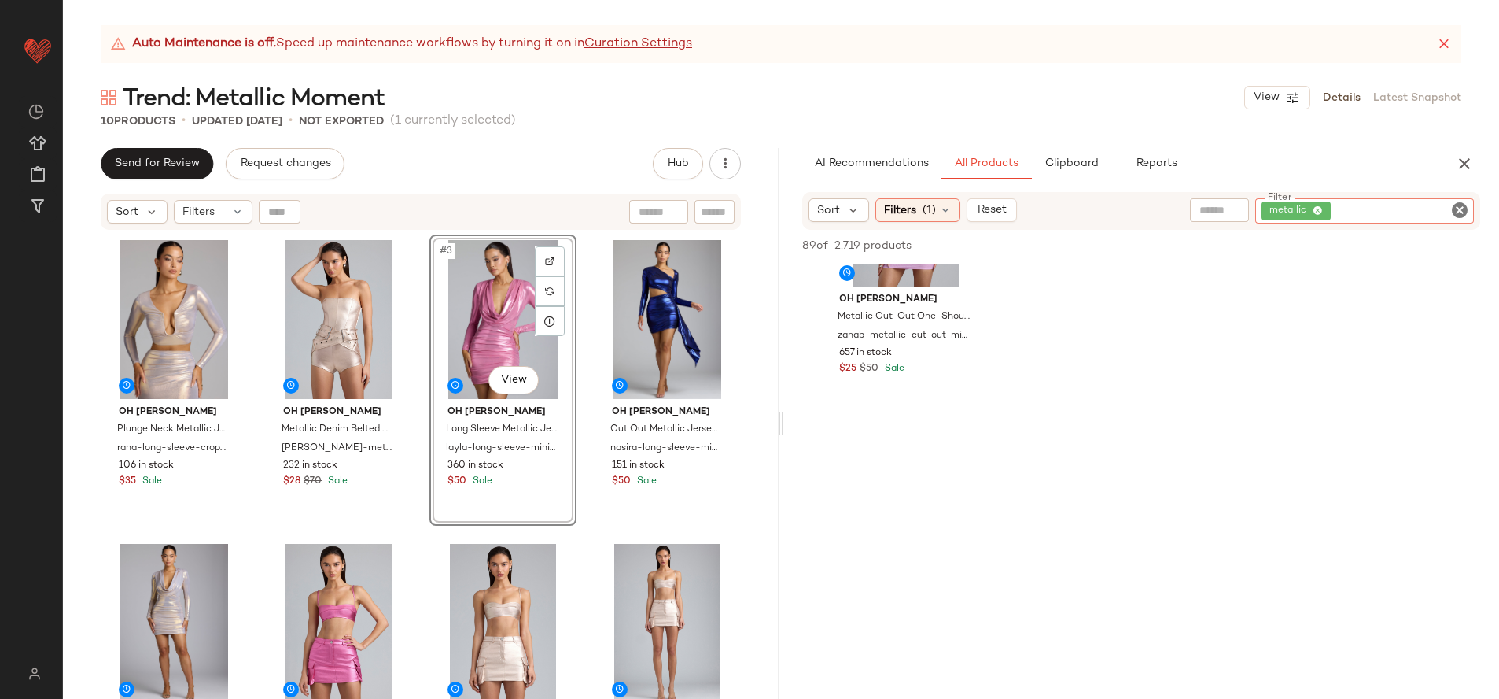
click at [1469, 208] on div "Filter metallic Filter" at bounding box center [1364, 210] width 219 height 25
click at [1445, 211] on input "Filter" at bounding box center [1401, 211] width 134 height 17
click at [1458, 211] on icon "Clear Filter" at bounding box center [1459, 210] width 19 height 19
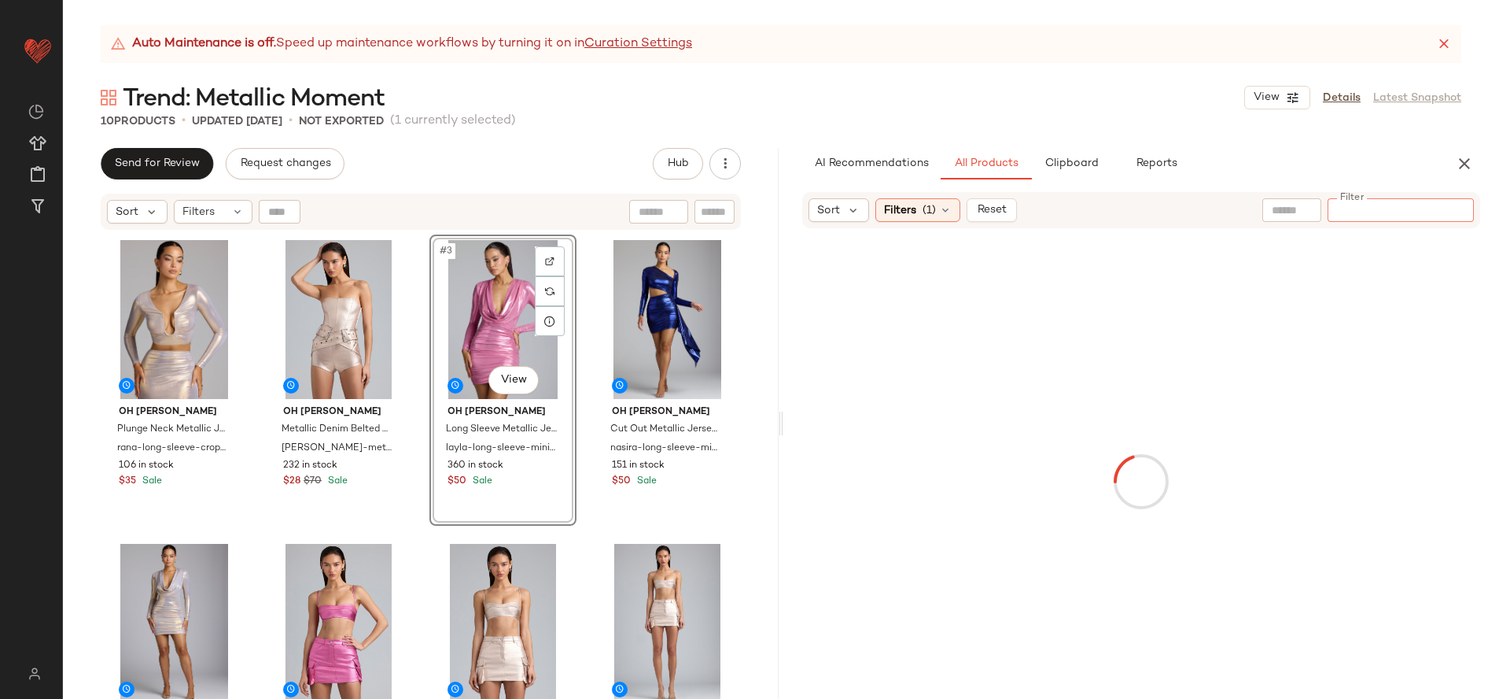
click at [1275, 212] on input "text" at bounding box center [1292, 210] width 40 height 17
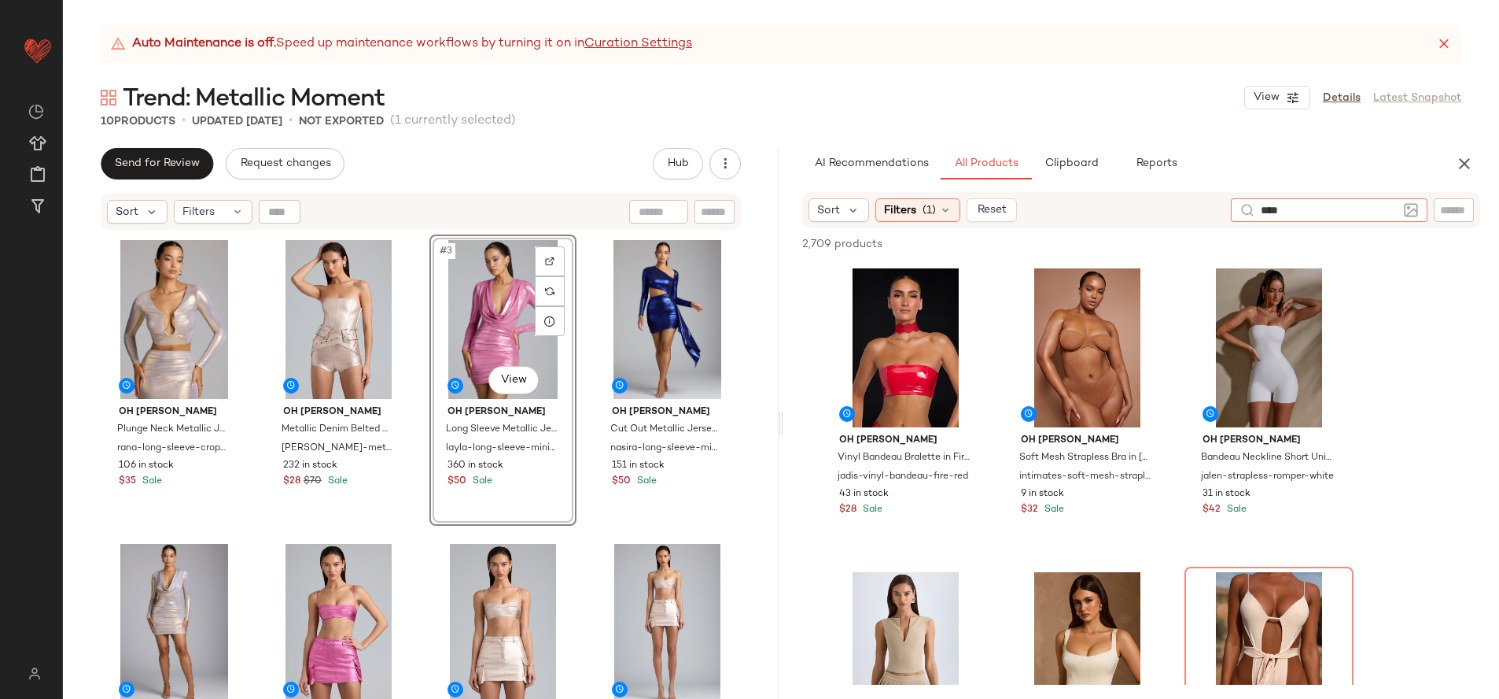
type input "*****"
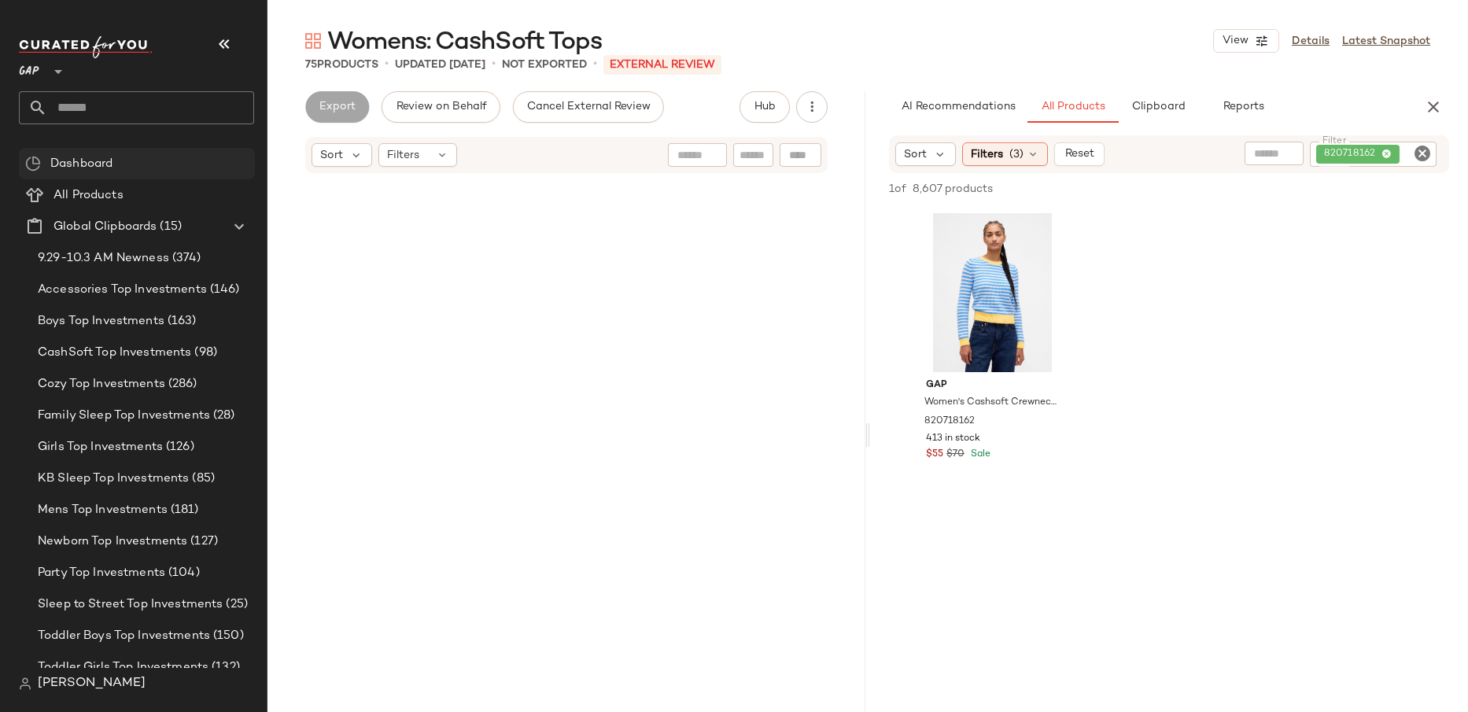
click at [40, 78] on div "GAP **" at bounding box center [32, 61] width 27 height 39
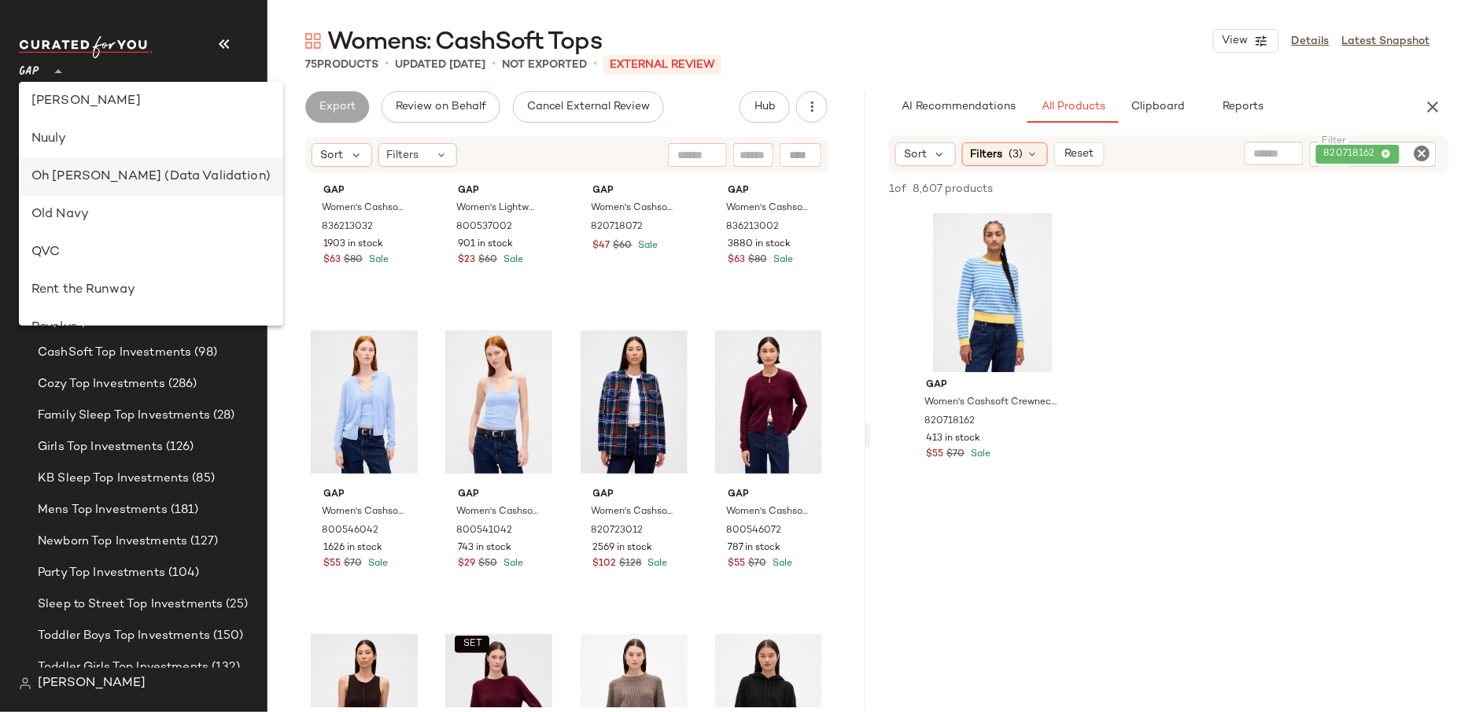
scroll to position [570, 0]
click at [106, 183] on div "Oh Polly (Data Validation)" at bounding box center [150, 178] width 239 height 19
type input "**"
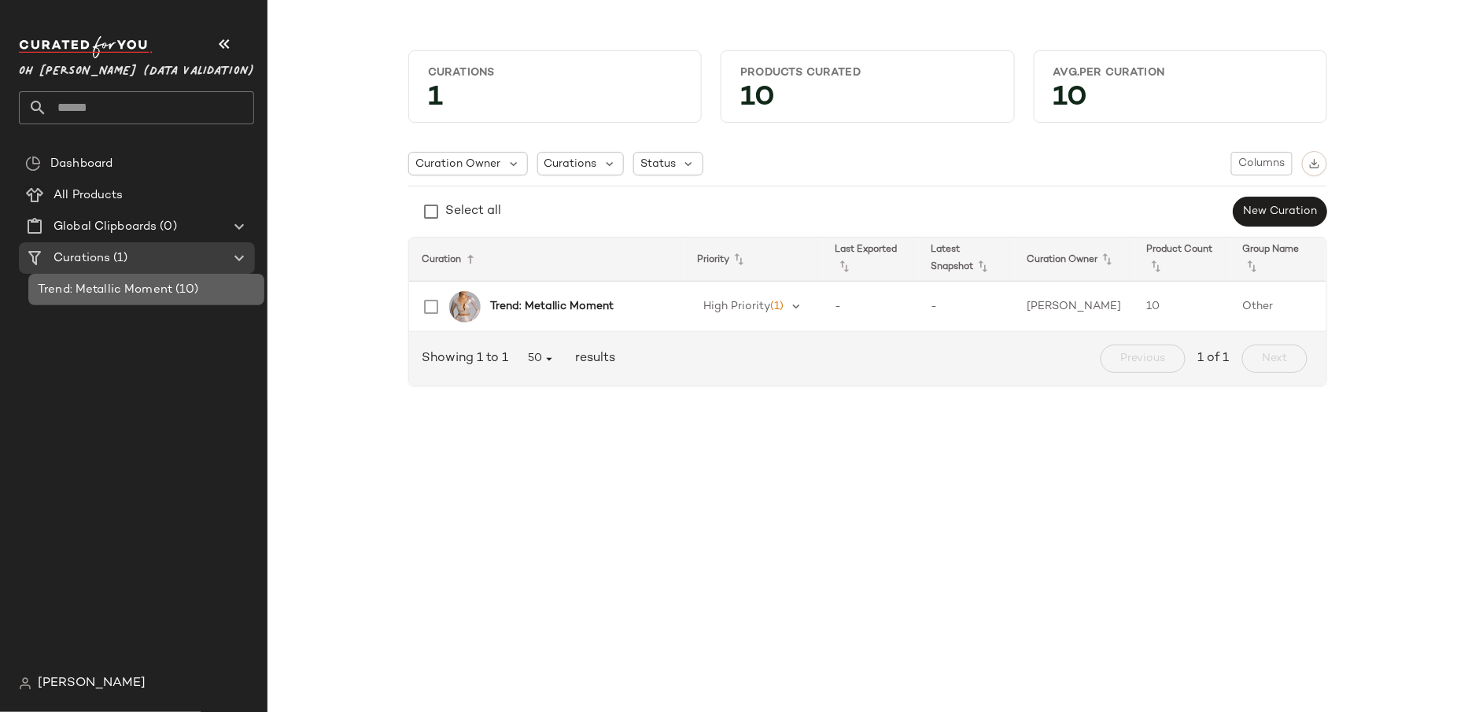
click at [135, 293] on span "Trend: Metallic Moment" at bounding box center [105, 290] width 135 height 18
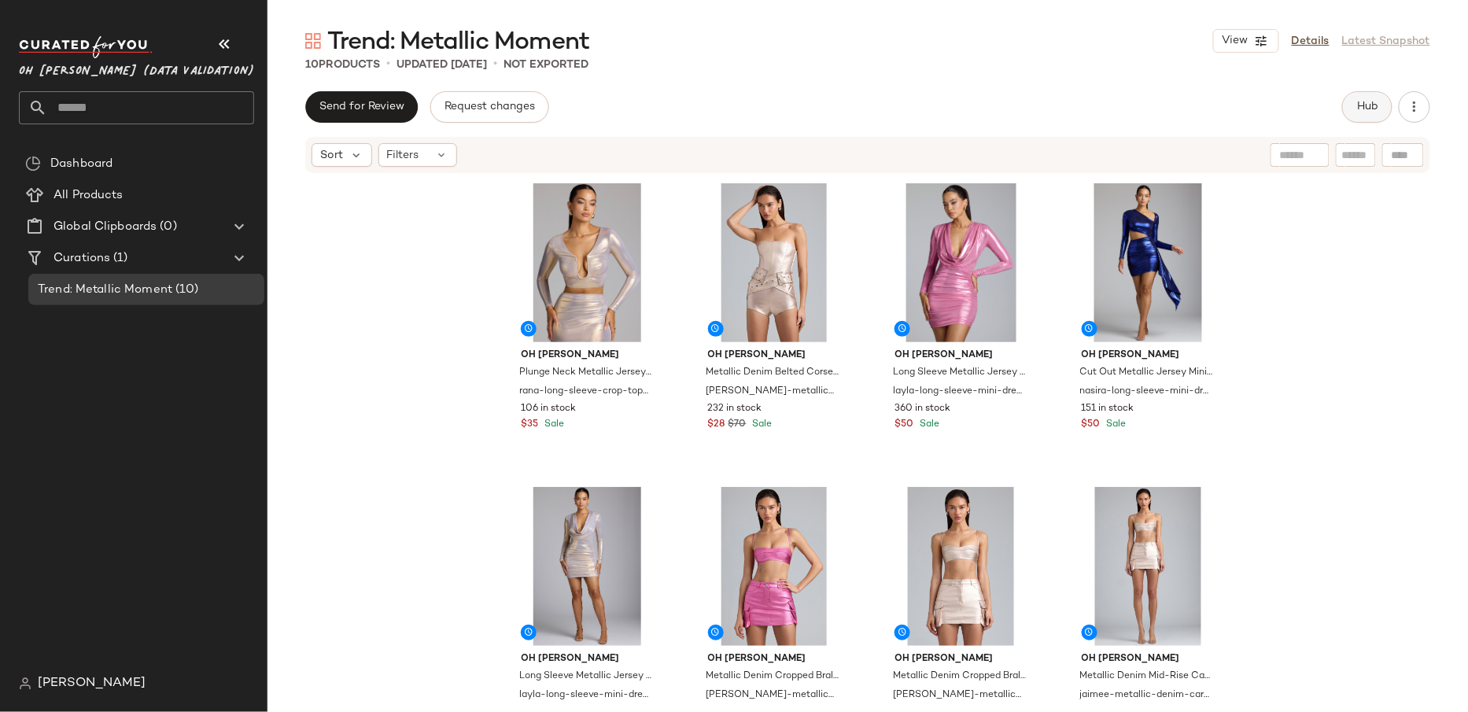
click at [1371, 110] on span "Hub" at bounding box center [1367, 107] width 22 height 13
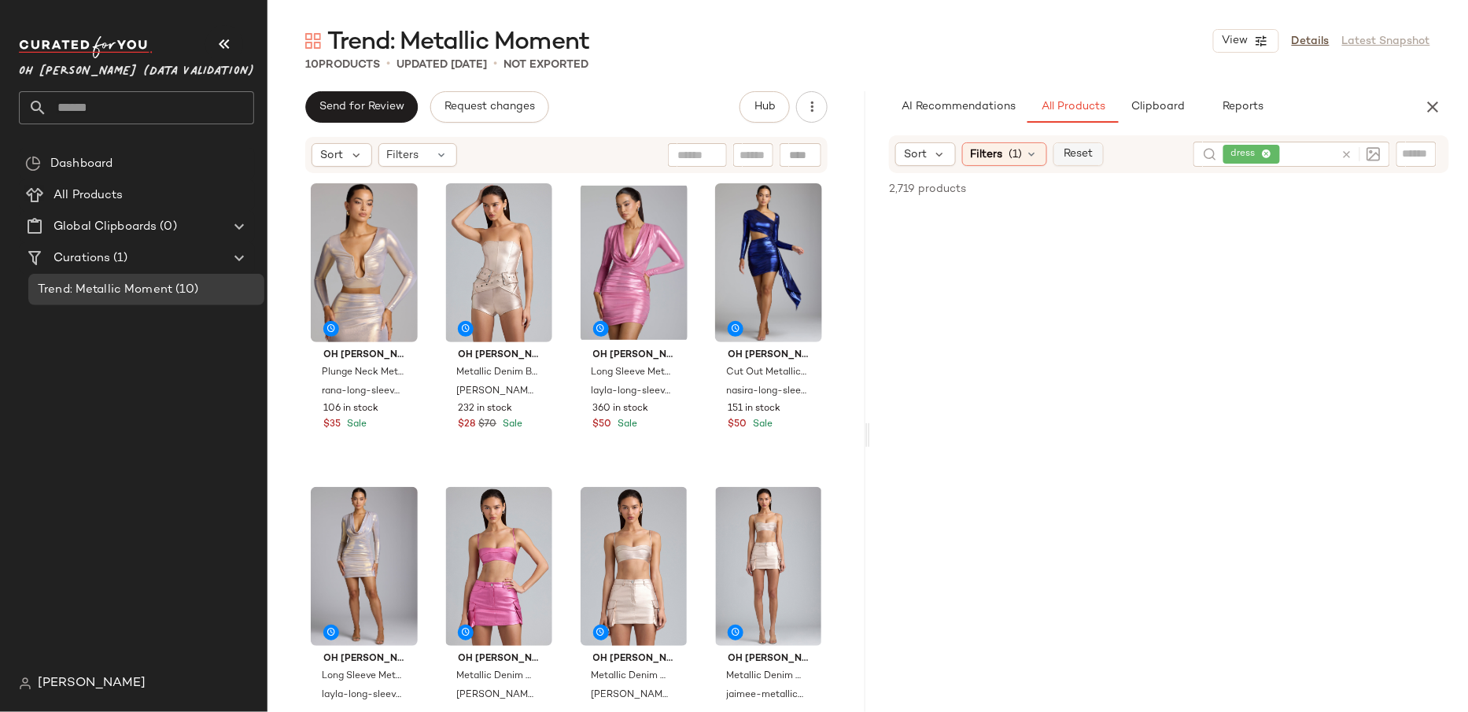
click at [1081, 155] on span "Reset" at bounding box center [1078, 154] width 30 height 13
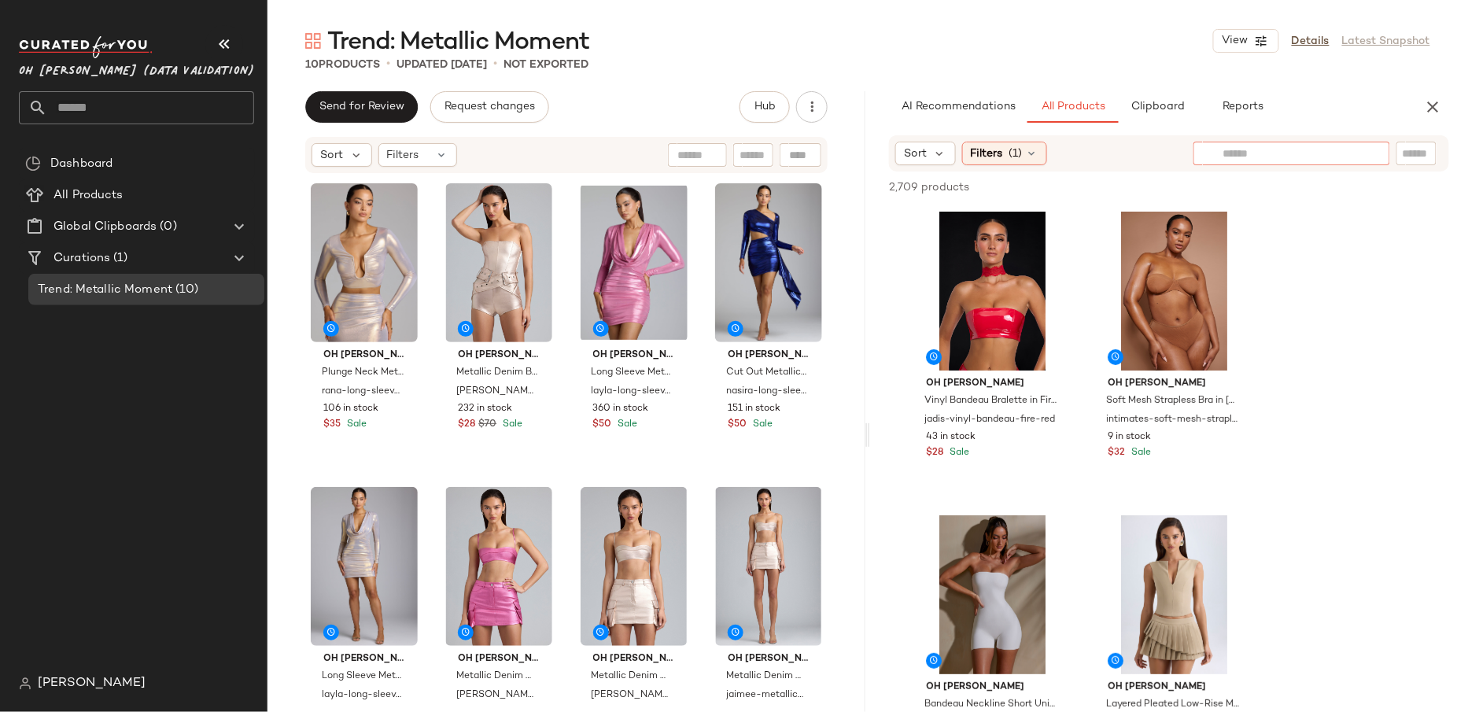
click at [1344, 159] on input "text" at bounding box center [1291, 154] width 137 height 17
click at [988, 103] on span "AI Recommendations" at bounding box center [958, 107] width 115 height 13
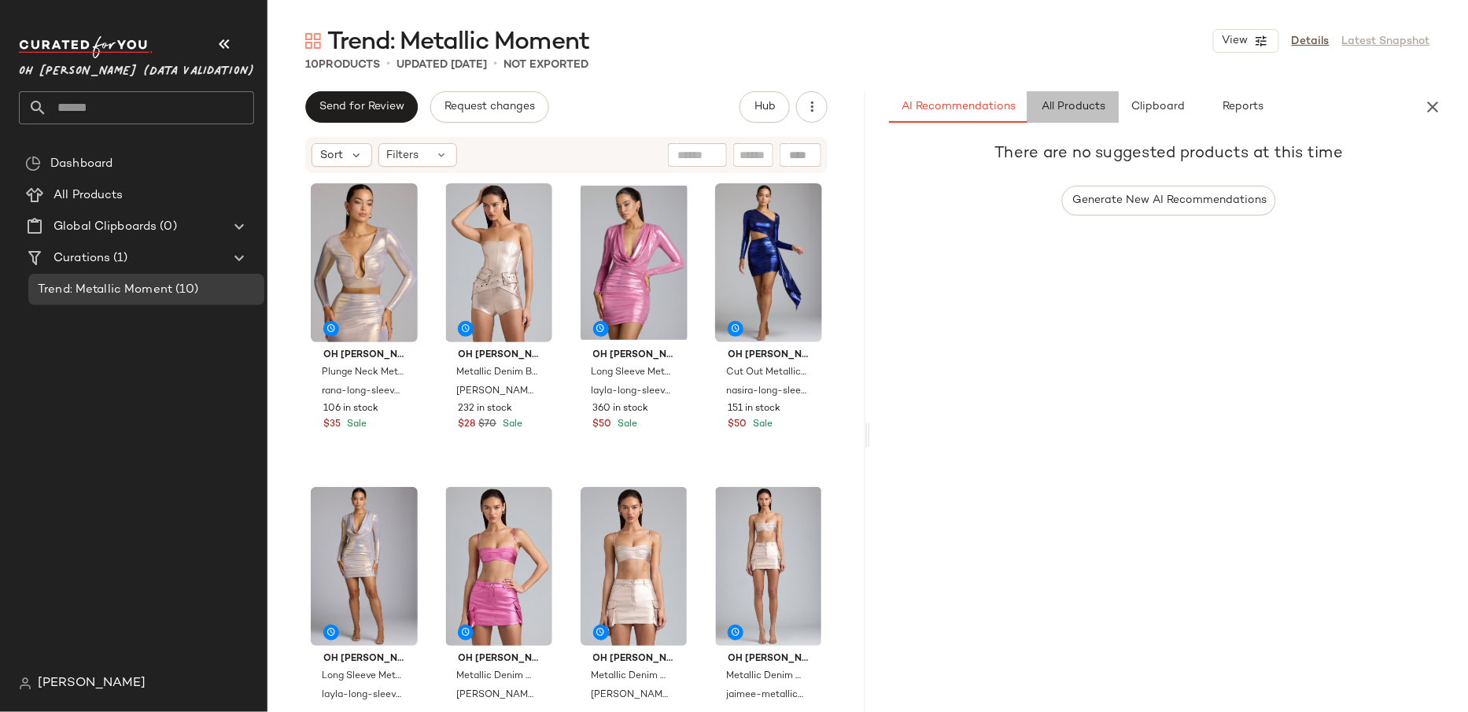
click at [1086, 105] on span "All Products" at bounding box center [1073, 107] width 65 height 13
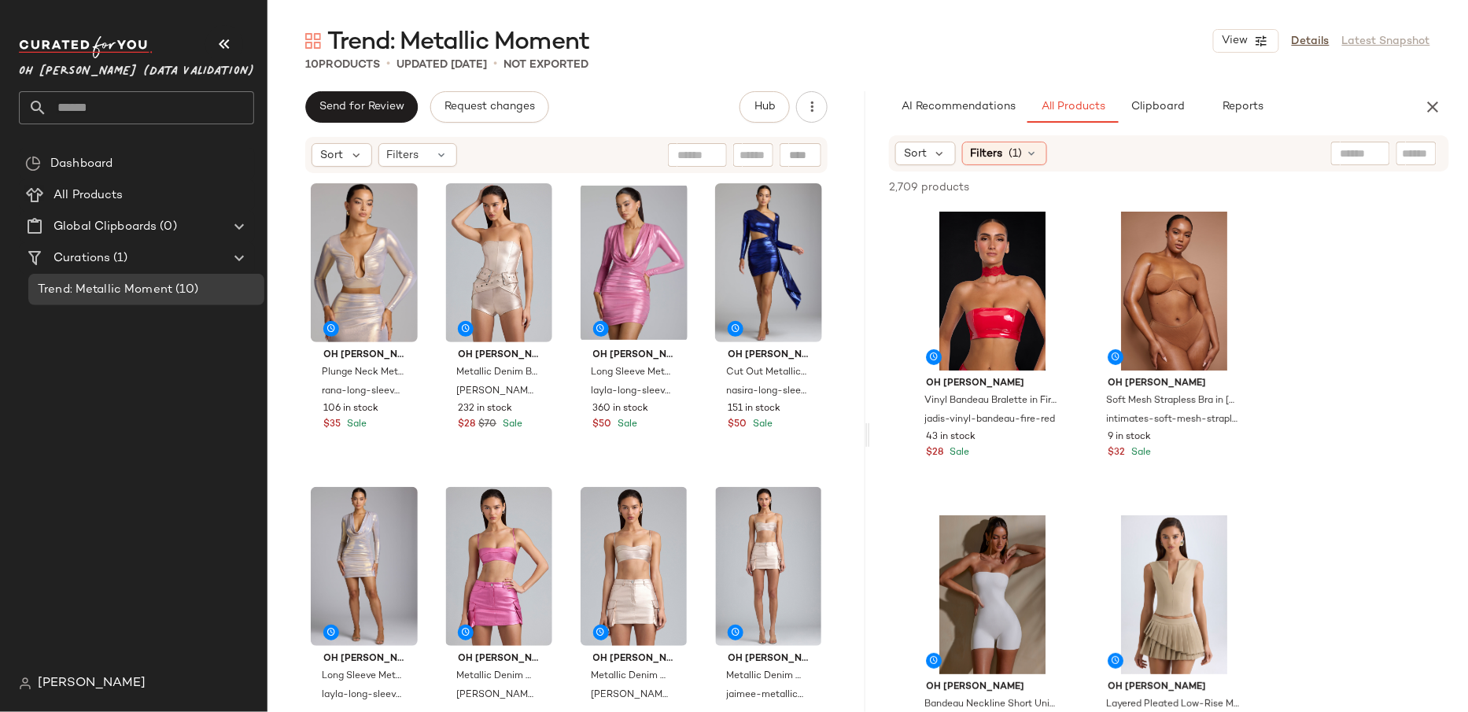
click at [1357, 156] on input "text" at bounding box center [1360, 154] width 40 height 17
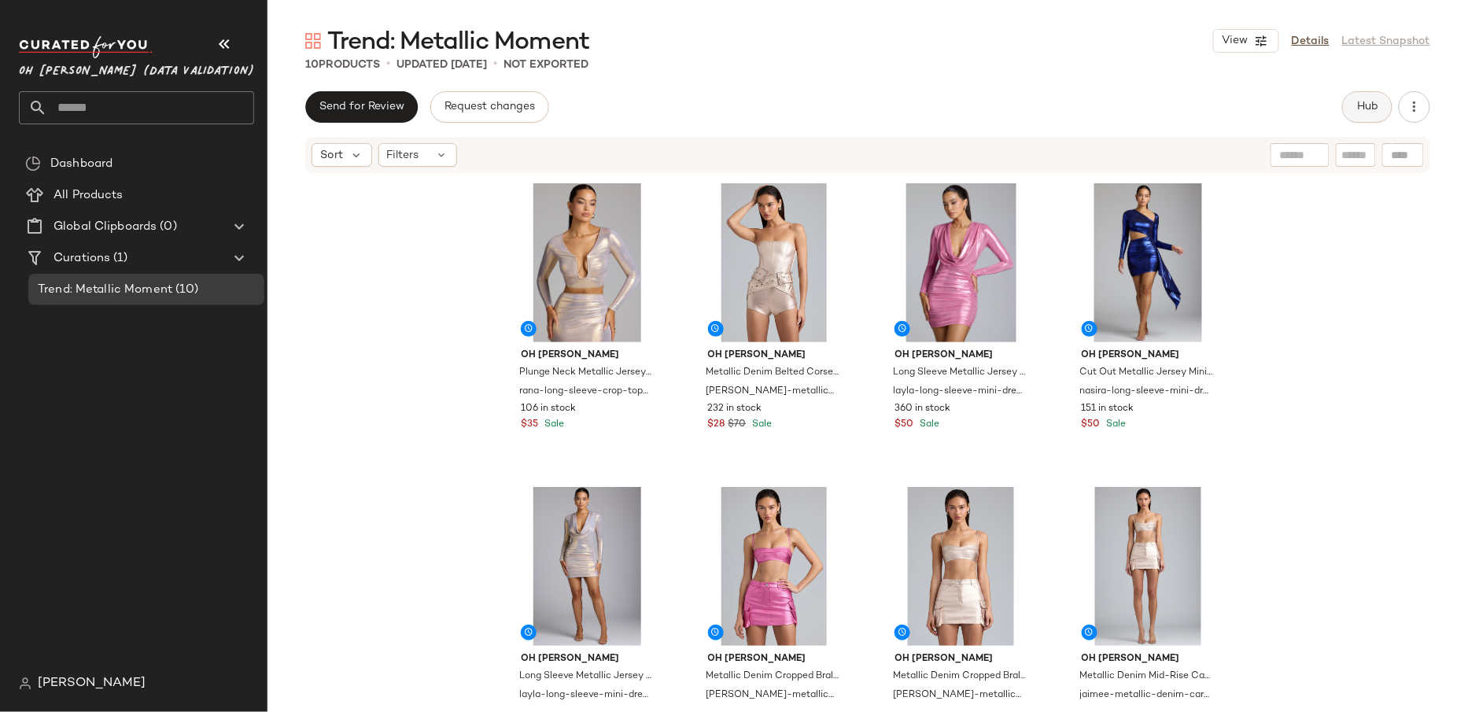
click at [1360, 104] on span "Hub" at bounding box center [1367, 107] width 22 height 13
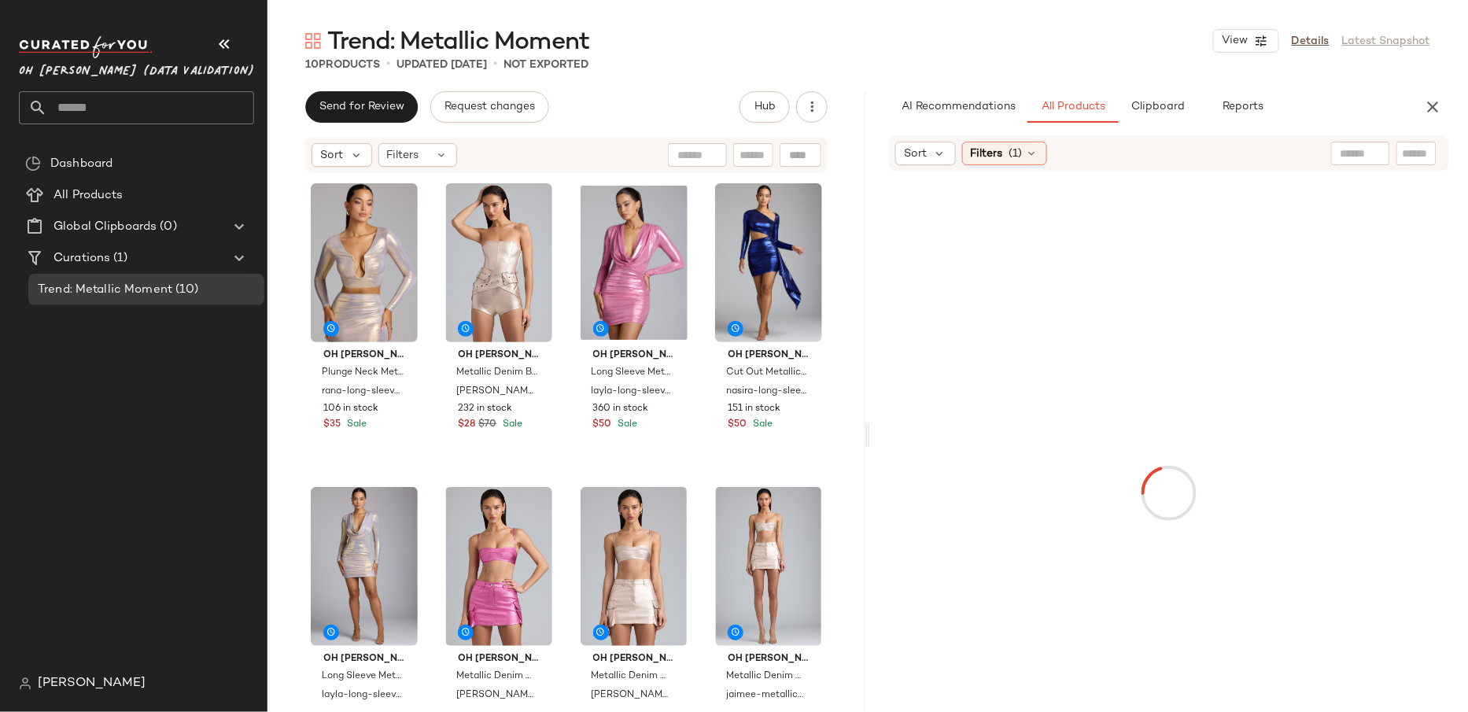
click at [1361, 162] on div at bounding box center [1360, 154] width 59 height 24
click at [1348, 153] on input "text" at bounding box center [1360, 154] width 40 height 17
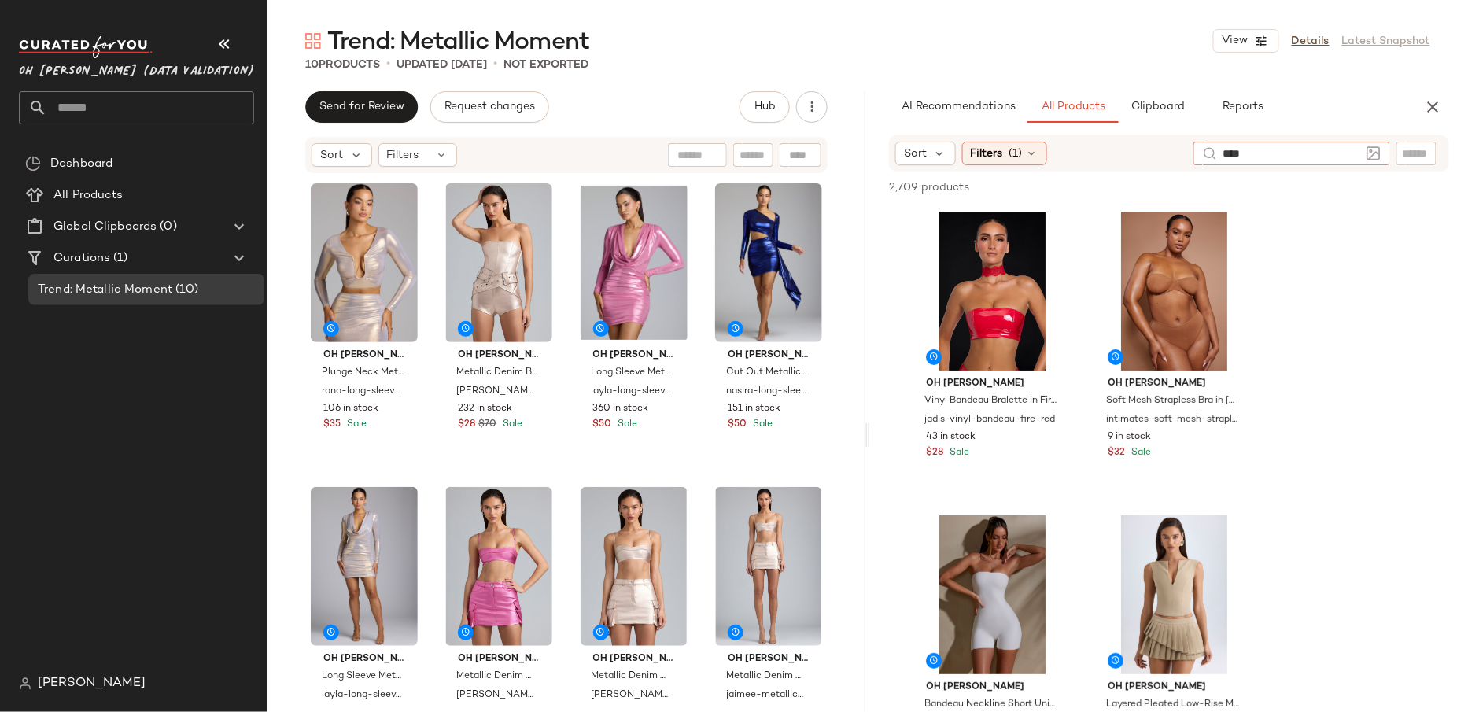
type input "*****"
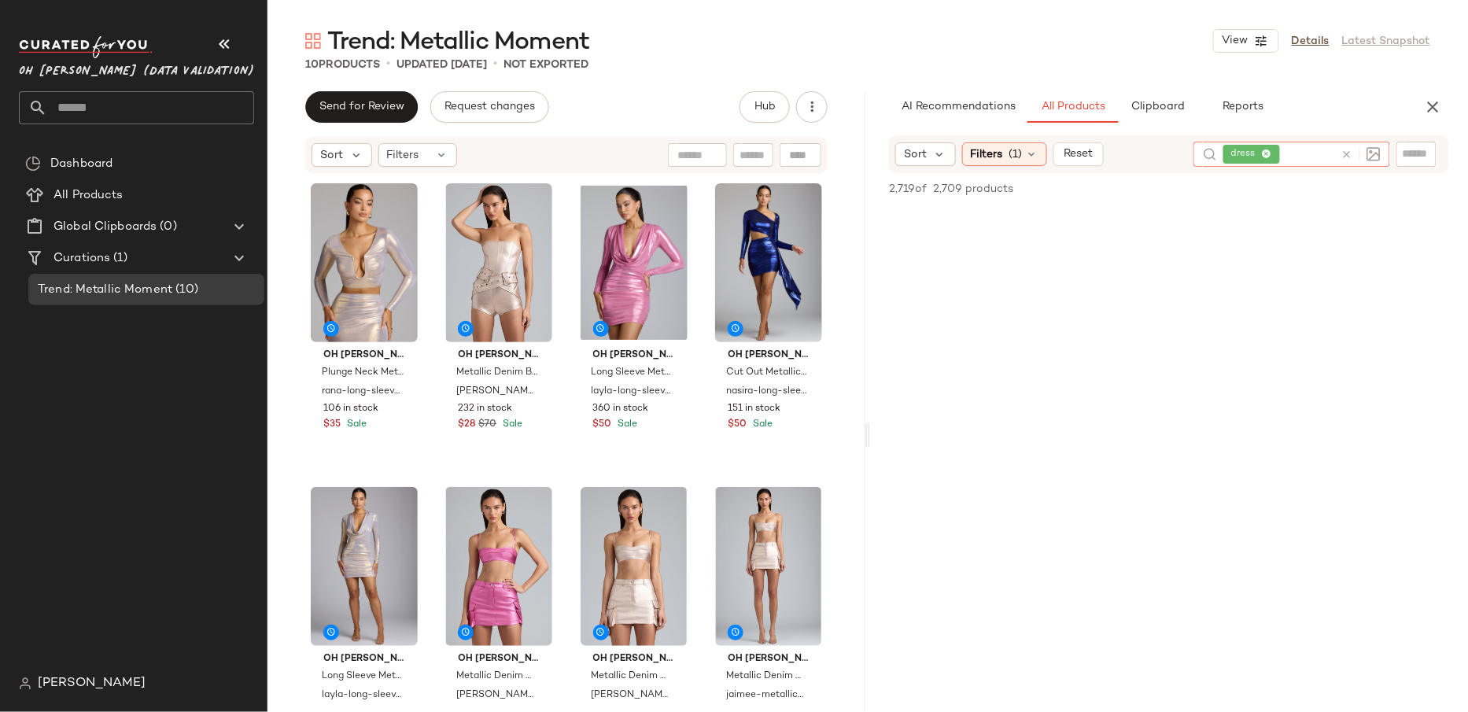
click at [1346, 153] on icon at bounding box center [1347, 155] width 12 height 12
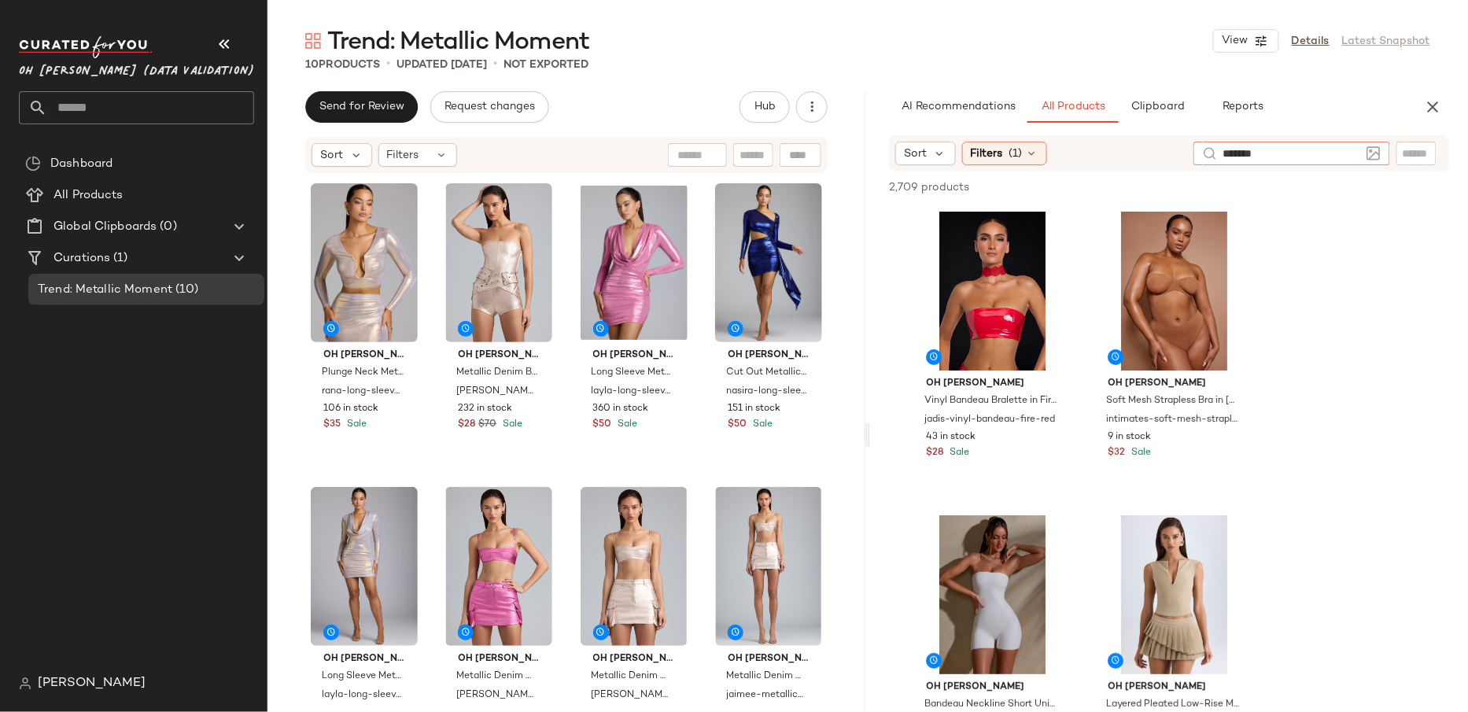
type input "********"
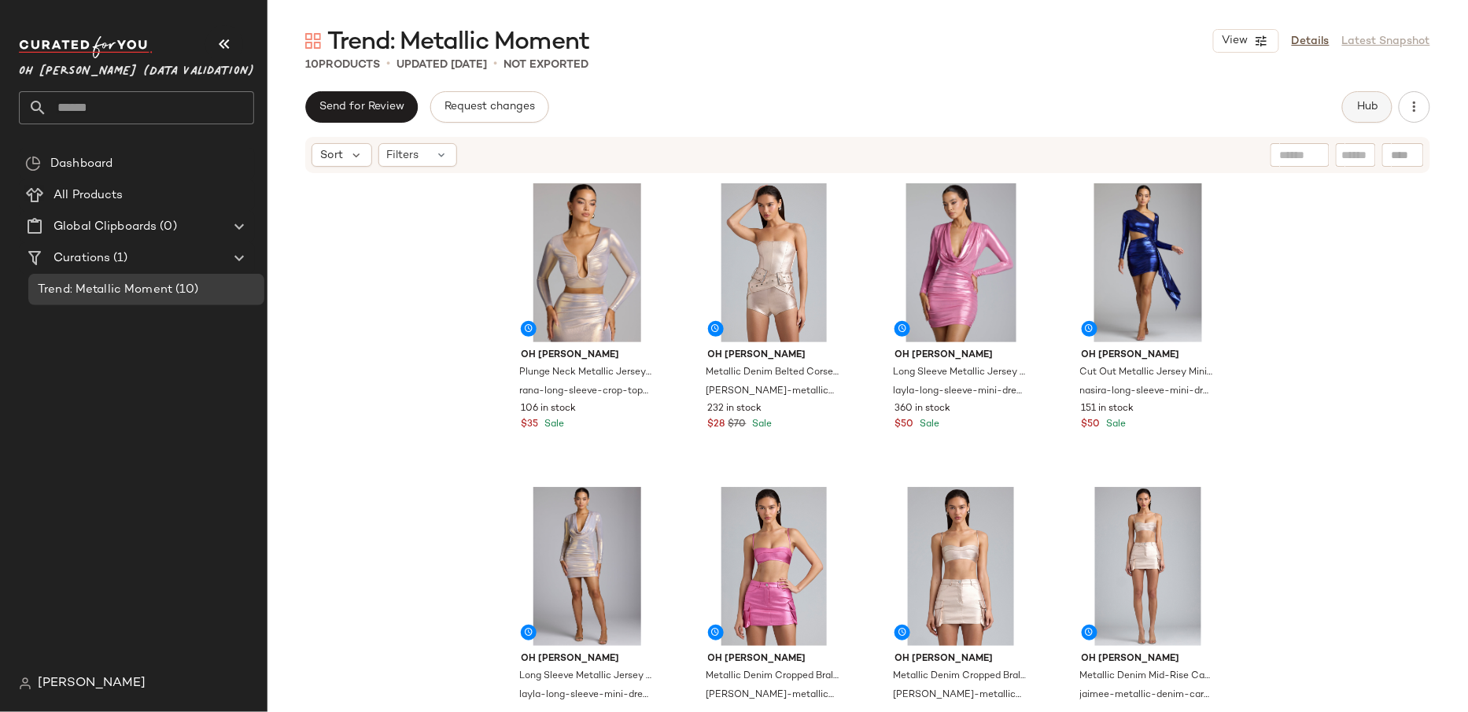
click at [1354, 117] on button "Hub" at bounding box center [1367, 106] width 50 height 31
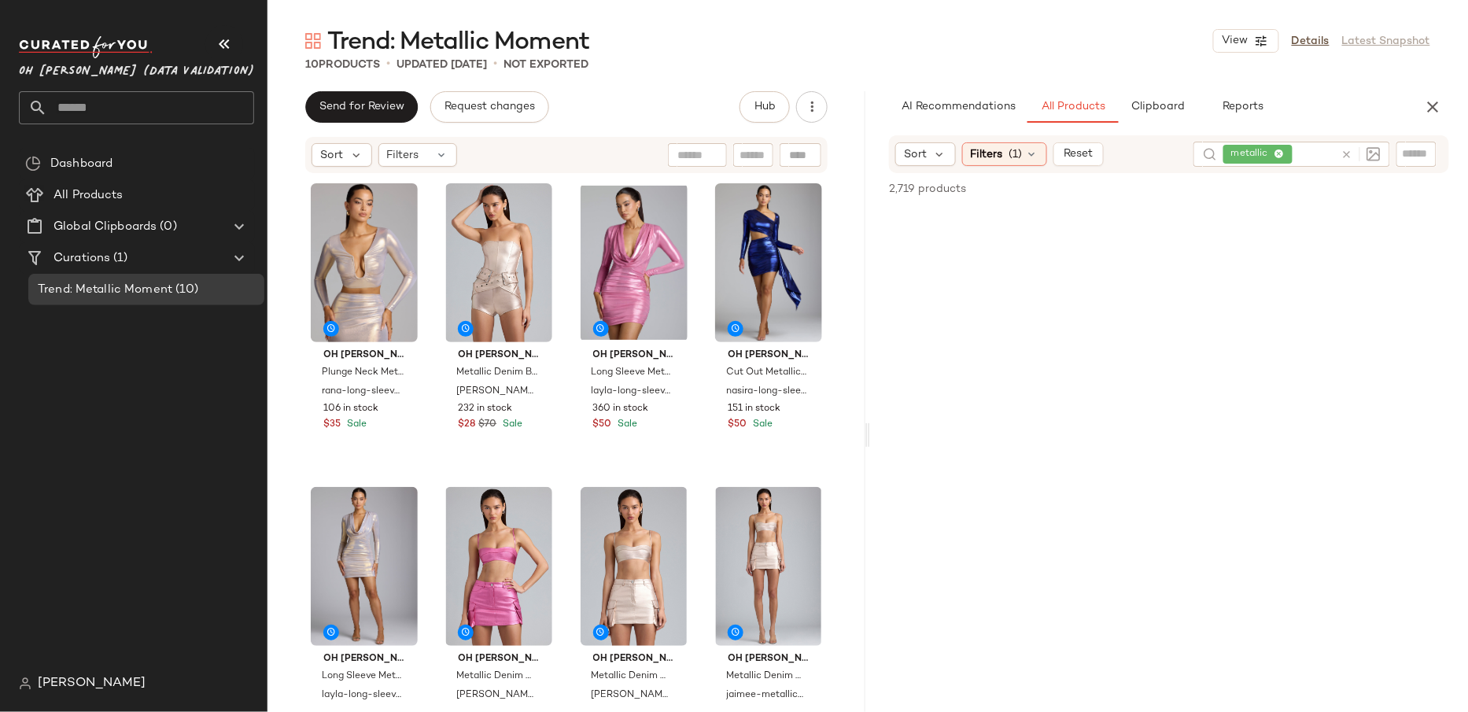
click at [1349, 153] on icon at bounding box center [1347, 155] width 12 height 12
